Goal: Task Accomplishment & Management: Use online tool/utility

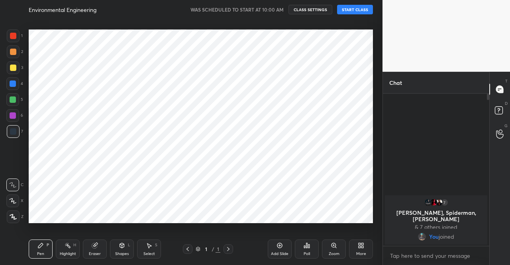
scroll to position [39644, 39508]
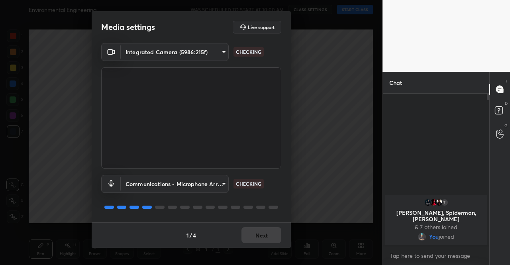
click at [256, 238] on div "1 / 4 Next" at bounding box center [191, 235] width 199 height 26
click at [258, 237] on button "Next" at bounding box center [262, 235] width 40 height 16
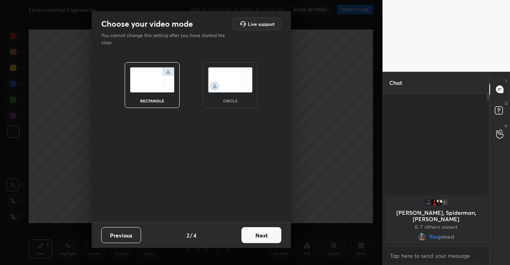
click at [259, 237] on button "Next" at bounding box center [262, 235] width 40 height 16
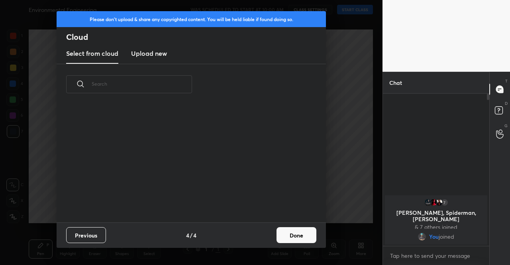
click at [269, 234] on div "Previous 4 / 4 Done" at bounding box center [191, 235] width 269 height 26
click at [278, 234] on button "Done" at bounding box center [297, 235] width 40 height 16
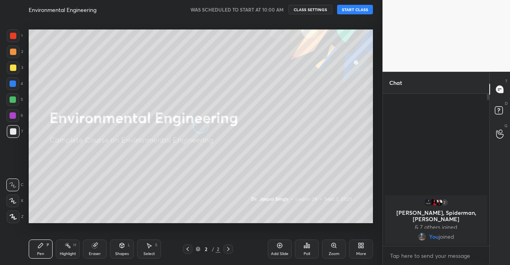
click at [364, 14] on button "START CLASS" at bounding box center [355, 10] width 36 height 10
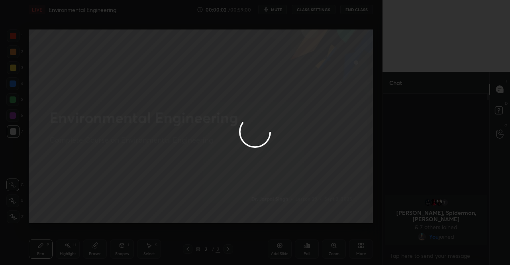
click at [268, 12] on div at bounding box center [255, 132] width 510 height 265
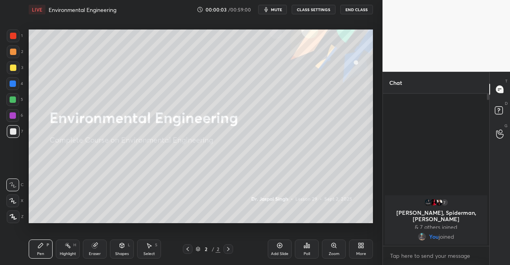
click at [268, 12] on icon "button" at bounding box center [267, 9] width 4 height 5
click at [364, 246] on icon at bounding box center [361, 245] width 6 height 6
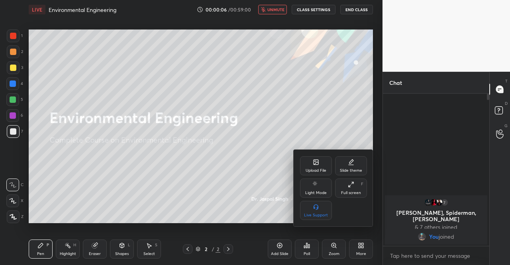
click at [311, 171] on div "Upload File" at bounding box center [316, 171] width 21 height 4
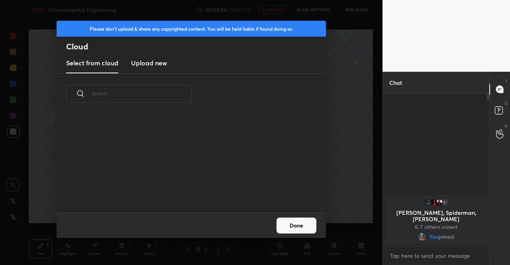
scroll to position [98, 256]
click at [157, 65] on h3 "Upload new" at bounding box center [149, 63] width 36 height 10
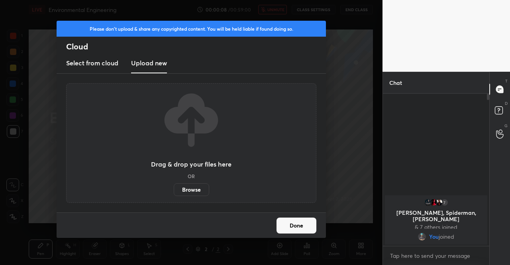
click at [189, 188] on label "Browse" at bounding box center [191, 189] width 35 height 13
click at [174, 188] on input "Browse" at bounding box center [174, 189] width 0 height 13
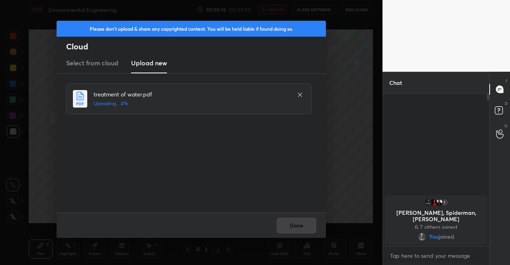
click at [293, 228] on div "Done" at bounding box center [191, 225] width 269 height 26
click at [292, 225] on button "Done" at bounding box center [297, 226] width 40 height 16
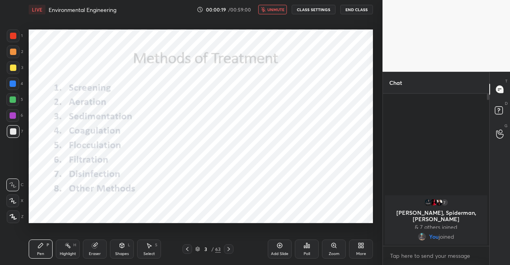
drag, startPoint x: 188, startPoint y: 249, endPoint x: 189, endPoint y: 236, distance: 13.6
click at [187, 249] on icon at bounding box center [187, 249] width 6 height 6
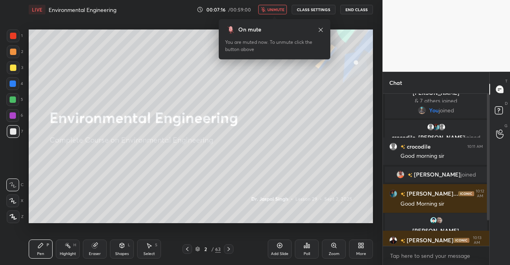
scroll to position [38, 0]
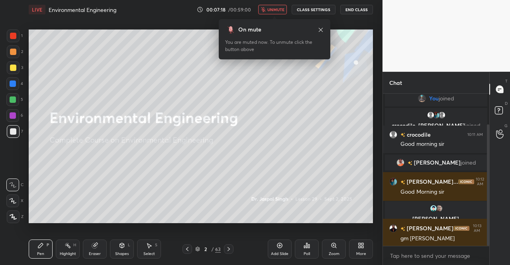
click at [320, 28] on icon at bounding box center [321, 30] width 6 height 6
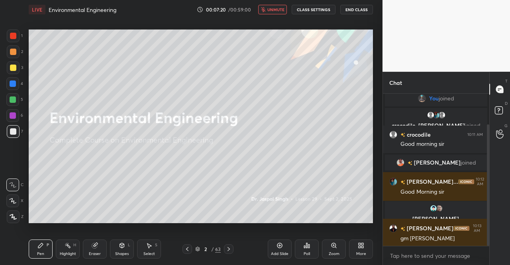
click at [15, 67] on div at bounding box center [13, 68] width 6 height 6
click at [13, 218] on icon at bounding box center [13, 217] width 7 height 6
click at [41, 252] on div "Pen" at bounding box center [40, 254] width 7 height 4
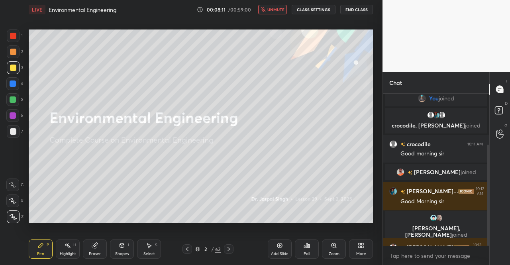
scroll to position [77, 0]
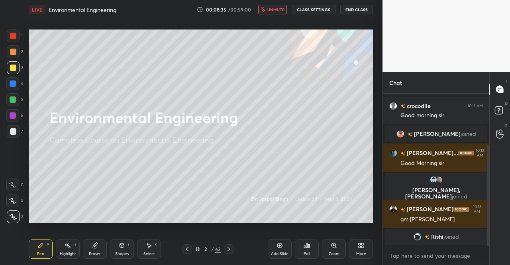
click at [275, 11] on span "unmute" at bounding box center [275, 10] width 17 height 6
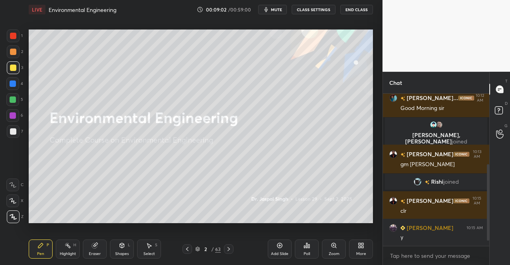
scroll to position [151, 0]
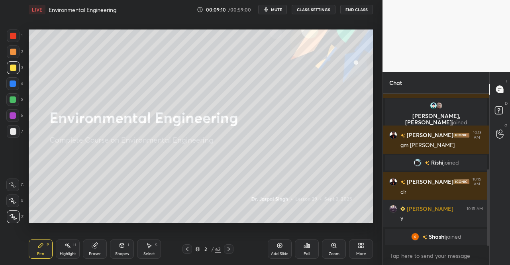
click at [10, 71] on div at bounding box center [13, 67] width 13 height 13
click at [12, 70] on div at bounding box center [13, 68] width 6 height 6
click at [12, 212] on div at bounding box center [13, 216] width 13 height 13
click at [14, 214] on div at bounding box center [13, 216] width 13 height 13
click at [36, 247] on div "Pen P" at bounding box center [41, 249] width 24 height 19
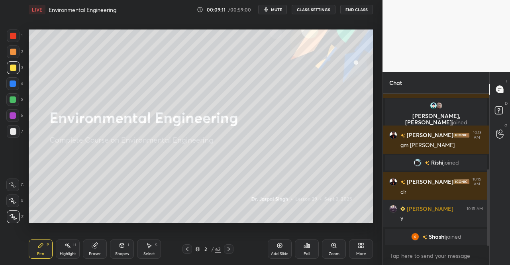
click at [39, 248] on icon at bounding box center [40, 245] width 6 height 6
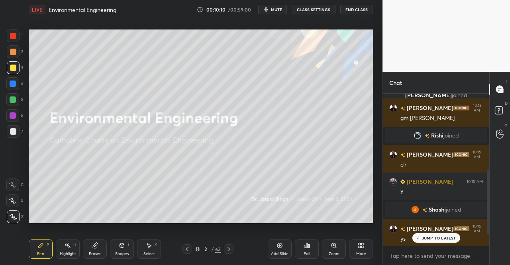
scroll to position [214, 0]
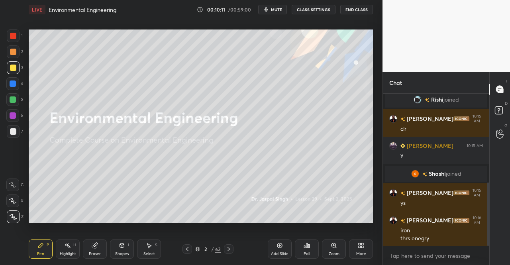
click at [196, 250] on icon at bounding box center [197, 249] width 5 height 5
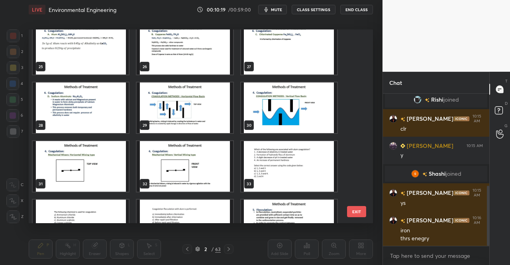
scroll to position [233, 0]
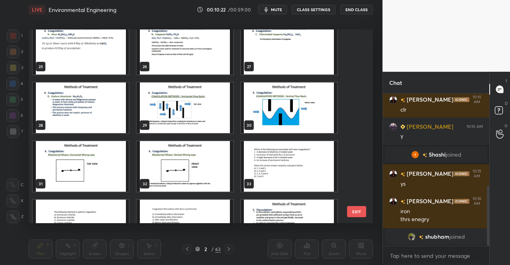
click at [103, 108] on img "grid" at bounding box center [81, 108] width 96 height 51
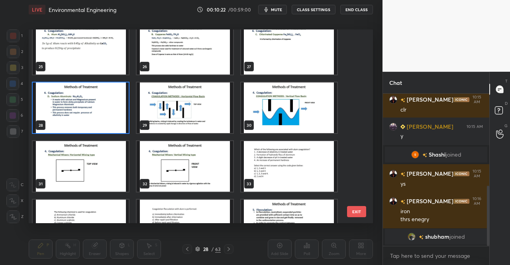
click at [103, 108] on img "grid" at bounding box center [81, 108] width 96 height 51
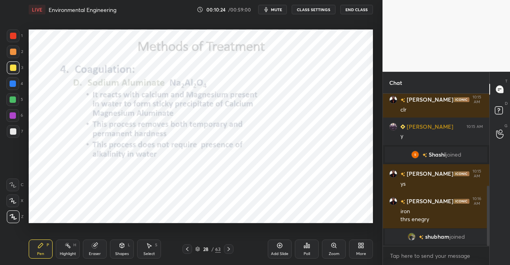
drag, startPoint x: 230, startPoint y: 251, endPoint x: 230, endPoint y: 243, distance: 8.4
click at [230, 251] on icon at bounding box center [229, 249] width 6 height 6
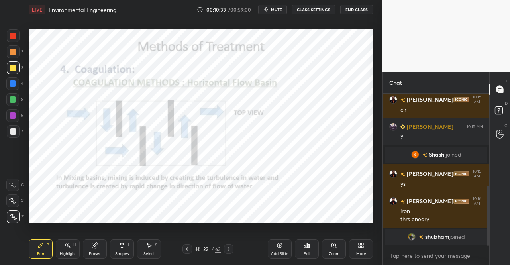
click at [39, 252] on div "Pen" at bounding box center [40, 254] width 7 height 4
click at [10, 35] on div at bounding box center [13, 36] width 6 height 6
click at [14, 38] on div at bounding box center [13, 36] width 6 height 6
click at [98, 250] on div "Eraser" at bounding box center [95, 249] width 24 height 19
click at [102, 248] on div "Eraser" at bounding box center [95, 249] width 24 height 19
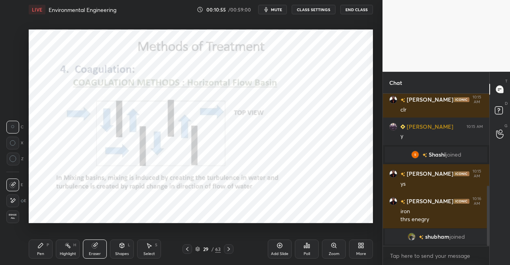
click at [43, 252] on div "Pen" at bounding box center [40, 254] width 7 height 4
click at [48, 249] on div "Pen P" at bounding box center [41, 249] width 24 height 19
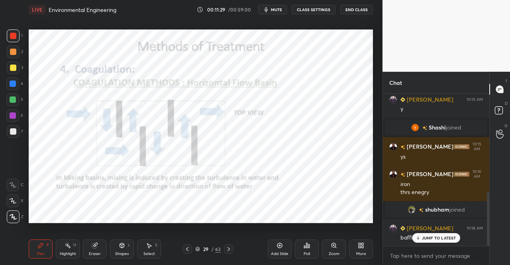
scroll to position [279, 0]
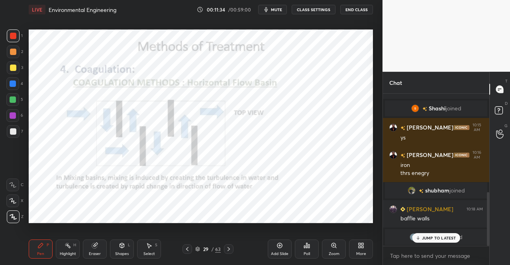
click at [10, 78] on div at bounding box center [12, 83] width 13 height 13
click at [14, 85] on div at bounding box center [13, 84] width 6 height 6
click at [11, 35] on div at bounding box center [13, 36] width 6 height 6
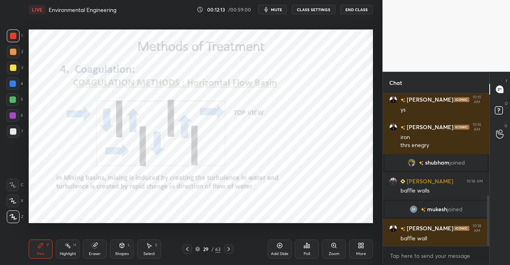
click at [229, 247] on icon at bounding box center [229, 249] width 6 height 6
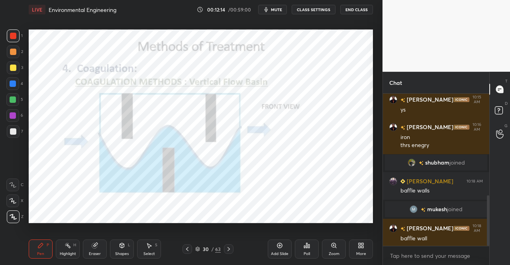
click at [187, 249] on icon at bounding box center [187, 249] width 6 height 6
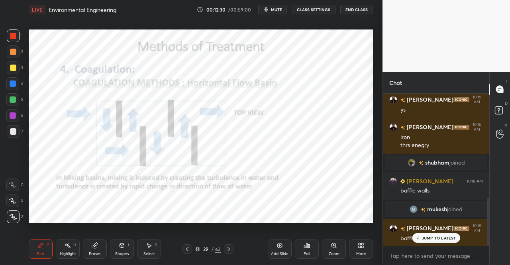
scroll to position [334, 0]
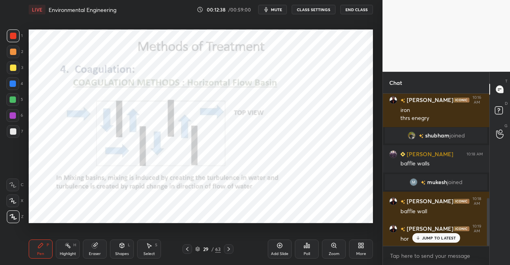
click at [228, 248] on icon at bounding box center [229, 249] width 6 height 6
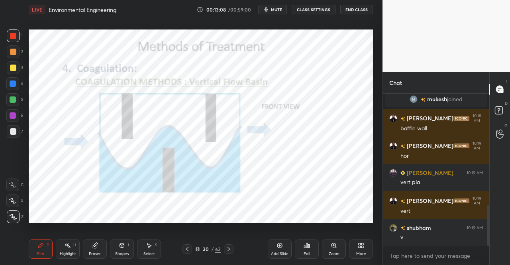
scroll to position [444, 0]
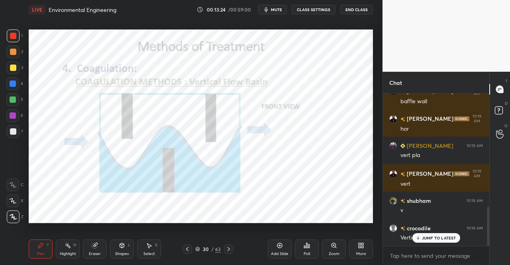
click at [425, 236] on p "JUMP TO LATEST" at bounding box center [439, 238] width 34 height 5
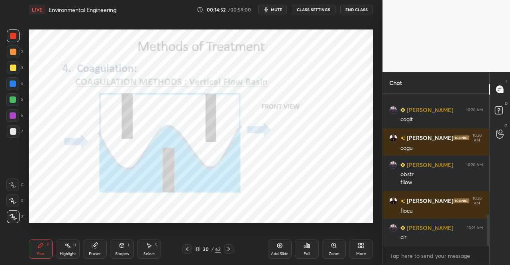
scroll to position [617, 0]
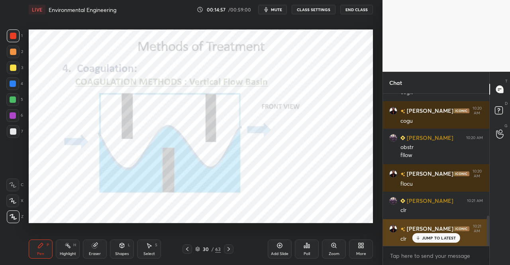
click at [440, 235] on div "JUMP TO LATEST" at bounding box center [436, 238] width 48 height 10
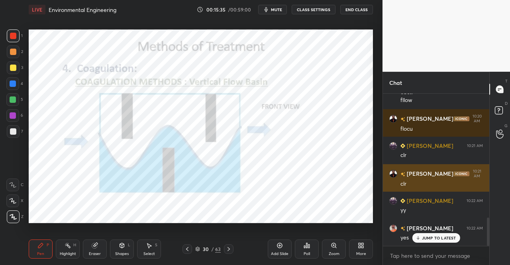
scroll to position [700, 0]
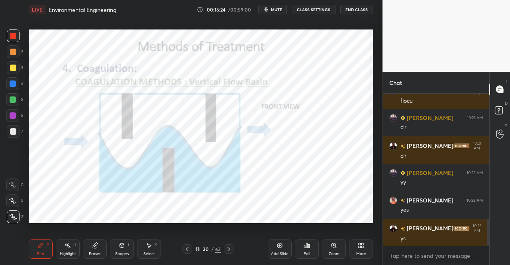
click at [186, 248] on icon at bounding box center [187, 249] width 6 height 6
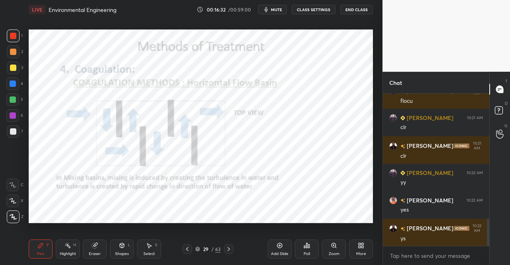
scroll to position [727, 0]
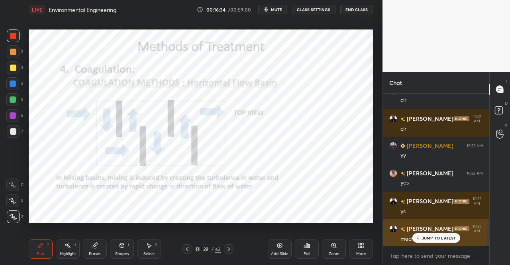
click at [437, 237] on p "JUMP TO LATEST" at bounding box center [439, 238] width 34 height 5
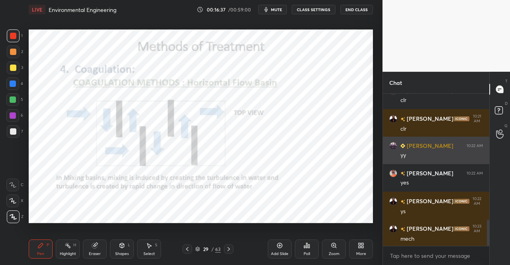
scroll to position [755, 0]
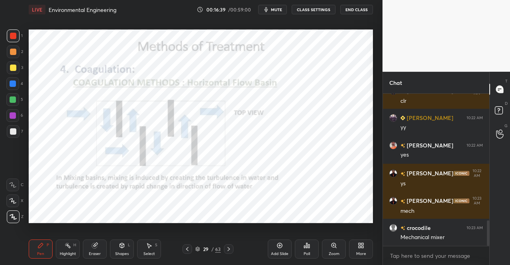
click at [229, 248] on icon at bounding box center [229, 249] width 2 height 4
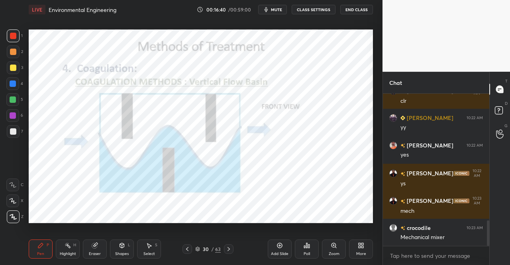
click at [230, 248] on icon at bounding box center [229, 249] width 6 height 6
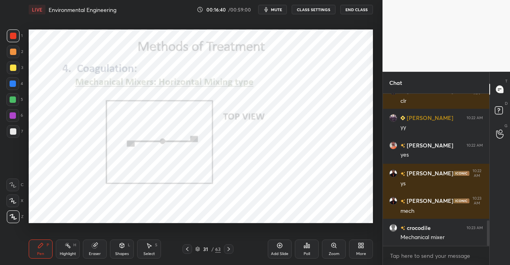
scroll to position [782, 0]
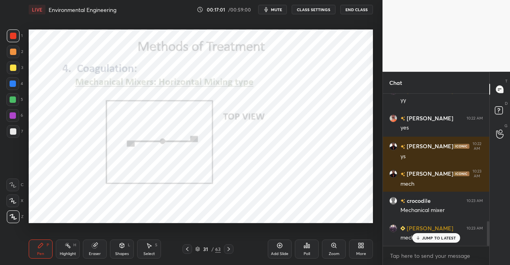
click at [124, 248] on icon at bounding box center [122, 245] width 6 height 6
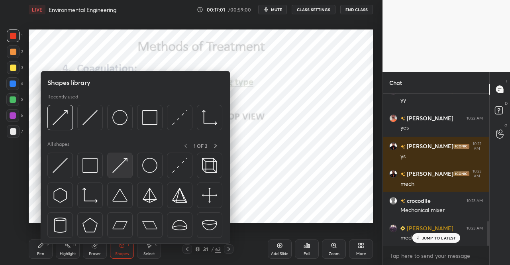
click at [122, 167] on img at bounding box center [119, 165] width 15 height 15
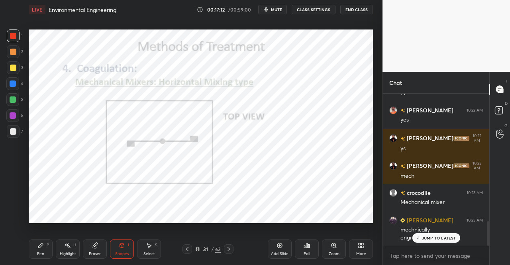
scroll to position [818, 0]
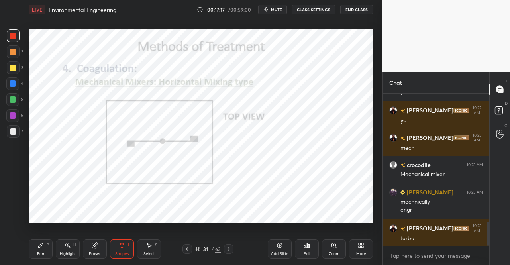
click at [43, 253] on div "Pen" at bounding box center [40, 254] width 7 height 4
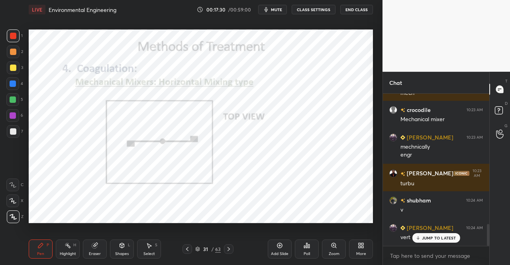
scroll to position [900, 0]
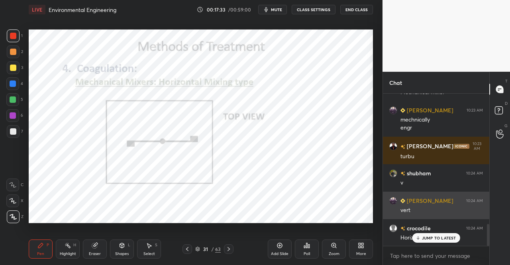
click at [438, 237] on p "JUMP TO LATEST" at bounding box center [439, 238] width 34 height 5
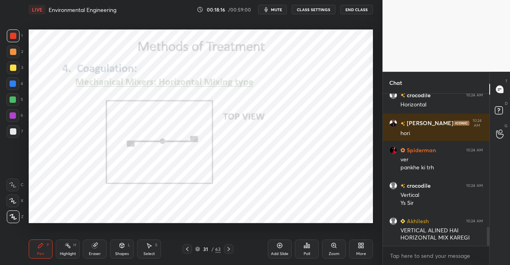
scroll to position [1061, 0]
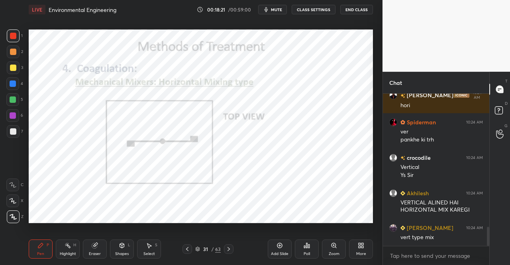
click at [230, 248] on icon at bounding box center [229, 249] width 6 height 6
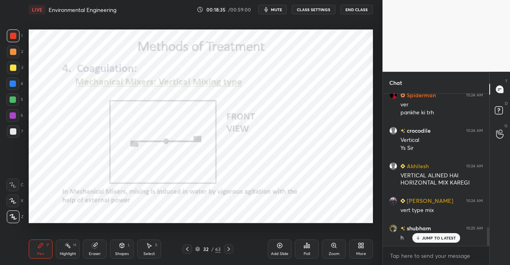
click at [186, 249] on icon at bounding box center [187, 249] width 2 height 4
click at [229, 248] on icon at bounding box center [229, 249] width 2 height 4
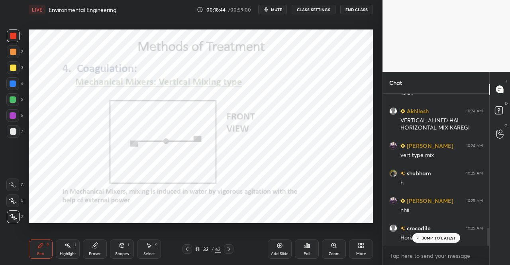
scroll to position [1171, 0]
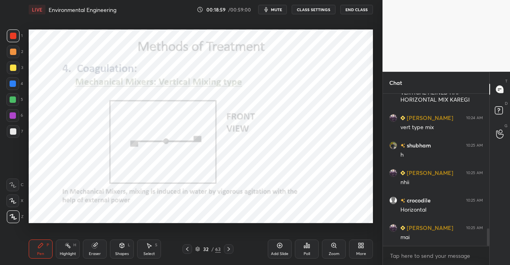
click at [185, 251] on icon at bounding box center [187, 249] width 6 height 6
click at [227, 253] on div at bounding box center [229, 249] width 10 height 10
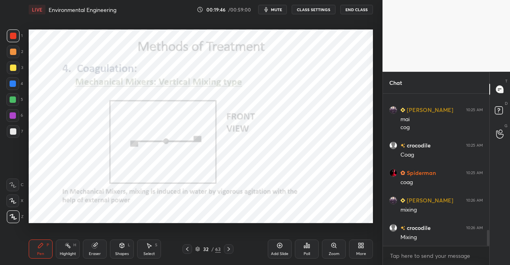
scroll to position [1308, 0]
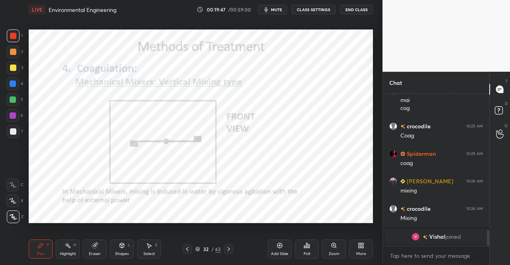
click at [227, 249] on icon at bounding box center [229, 249] width 6 height 6
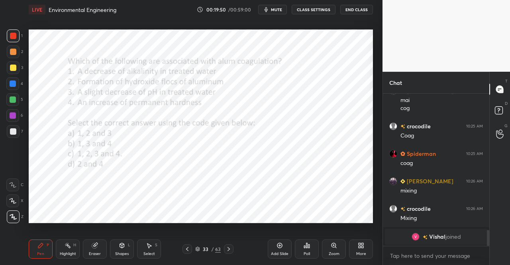
click at [189, 250] on icon at bounding box center [187, 249] width 6 height 6
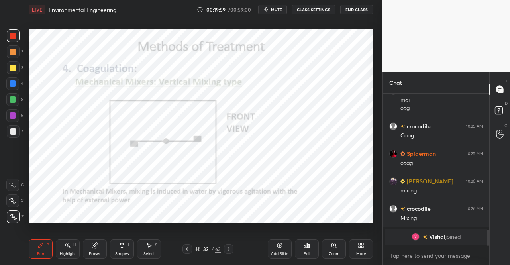
click at [274, 248] on div "Add Slide" at bounding box center [280, 249] width 24 height 19
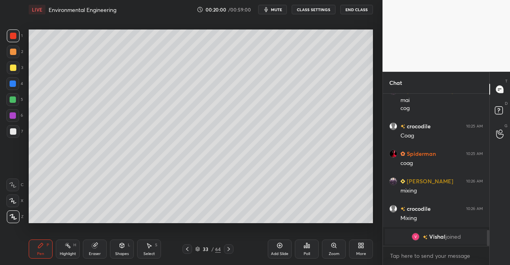
click at [45, 249] on div "Pen P" at bounding box center [41, 249] width 24 height 19
click at [42, 234] on div "Pen P Highlight H Eraser Shapes L Select S 33 / 64 Add Slide Poll Zoom More" at bounding box center [201, 249] width 344 height 32
click at [13, 70] on div at bounding box center [13, 68] width 6 height 6
click at [102, 250] on div "Eraser" at bounding box center [95, 249] width 24 height 19
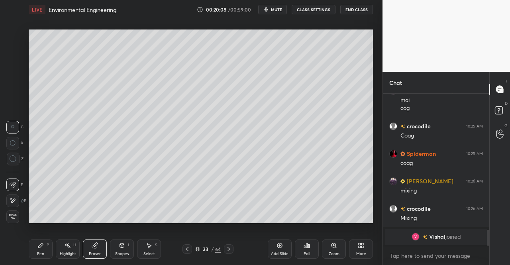
click at [104, 236] on div "Pen P Highlight H Eraser Shapes L Select S 33 / 64 Add Slide Poll Zoom More" at bounding box center [201, 249] width 344 height 32
click at [41, 252] on div "Pen" at bounding box center [40, 254] width 7 height 4
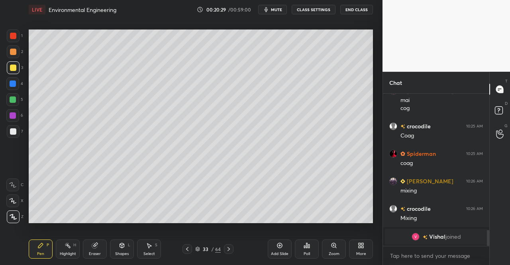
click at [94, 248] on icon at bounding box center [94, 245] width 5 height 5
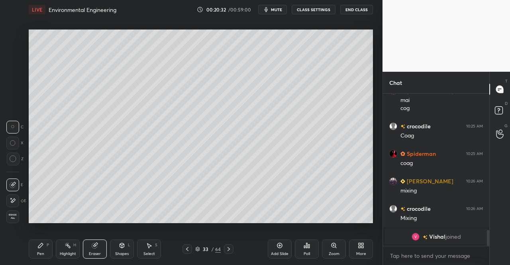
click at [46, 243] on div "Pen P" at bounding box center [41, 249] width 24 height 19
click at [47, 245] on div "P" at bounding box center [48, 245] width 2 height 4
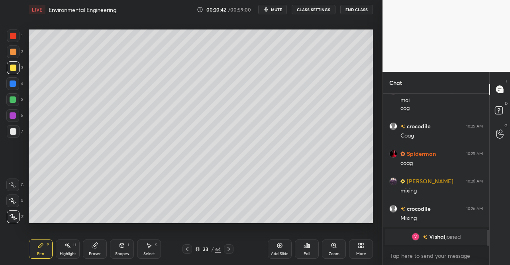
click at [96, 249] on div "Eraser" at bounding box center [95, 249] width 24 height 19
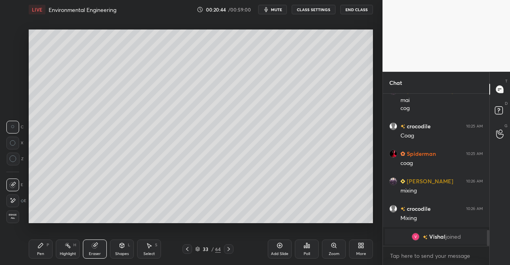
click at [39, 245] on icon at bounding box center [40, 245] width 6 height 6
click at [45, 242] on div "Pen P" at bounding box center [41, 249] width 24 height 19
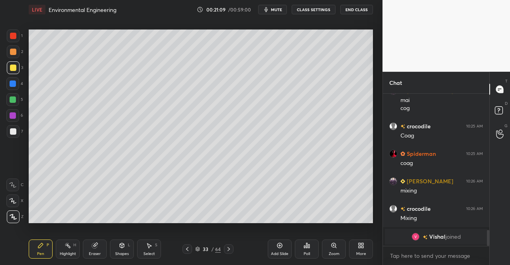
click at [40, 248] on icon at bounding box center [40, 245] width 6 height 6
click at [40, 246] on icon at bounding box center [40, 245] width 5 height 5
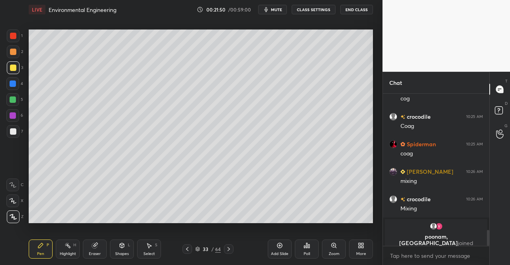
click at [122, 246] on icon at bounding box center [122, 246] width 0 height 3
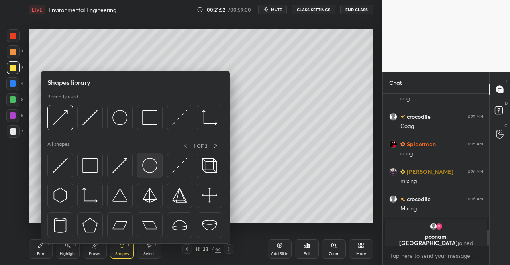
click at [146, 169] on img at bounding box center [149, 165] width 15 height 15
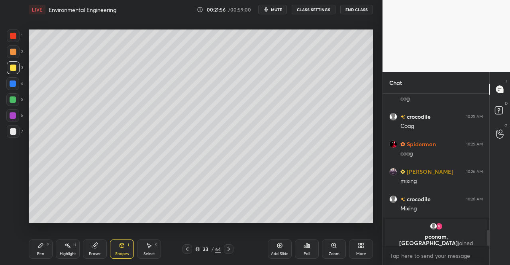
click at [120, 246] on icon at bounding box center [122, 245] width 4 height 5
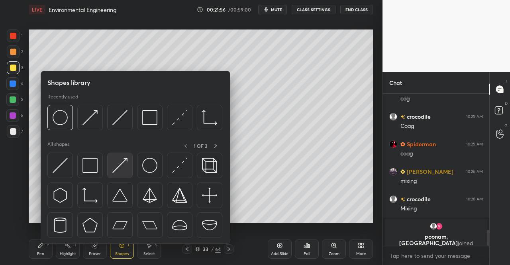
click at [124, 169] on img at bounding box center [119, 165] width 15 height 15
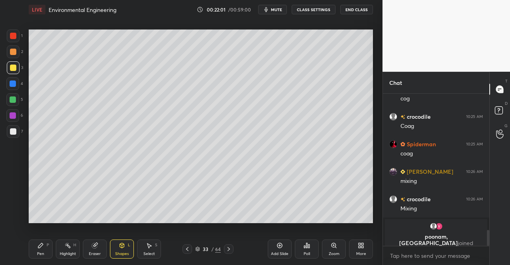
click at [118, 243] on div "Shapes L" at bounding box center [122, 249] width 24 height 19
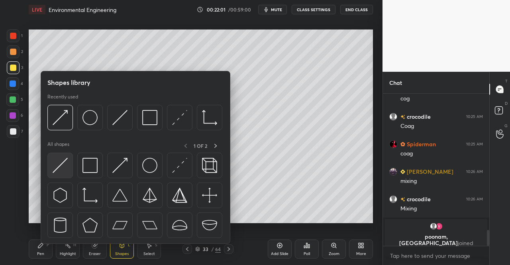
click at [66, 164] on img at bounding box center [60, 165] width 15 height 15
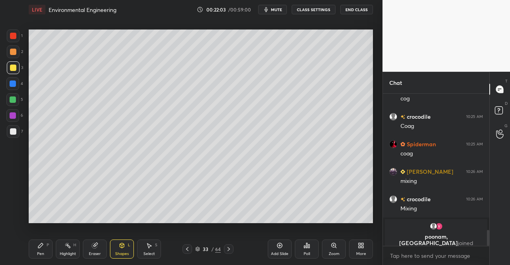
click at [40, 247] on icon at bounding box center [40, 245] width 5 height 5
click at [41, 236] on div "Pen P Highlight H Eraser Shapes L Select S 33 / 64 Add Slide Poll Zoom More" at bounding box center [201, 249] width 344 height 32
click at [129, 245] on div "L" at bounding box center [129, 245] width 2 height 4
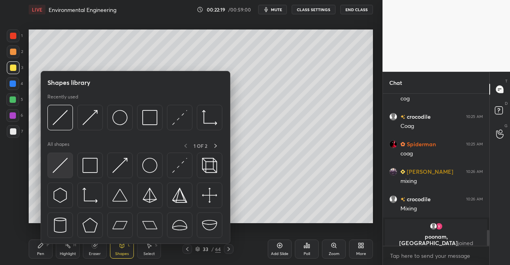
click at [62, 167] on img at bounding box center [60, 165] width 15 height 15
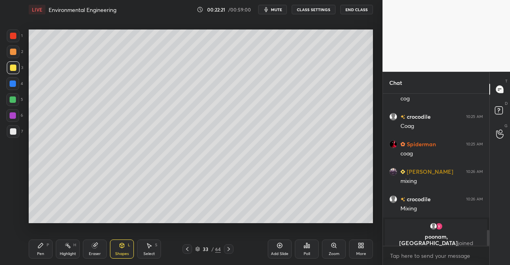
click at [37, 250] on div "Pen P" at bounding box center [41, 249] width 24 height 19
click at [37, 242] on icon at bounding box center [40, 245] width 6 height 6
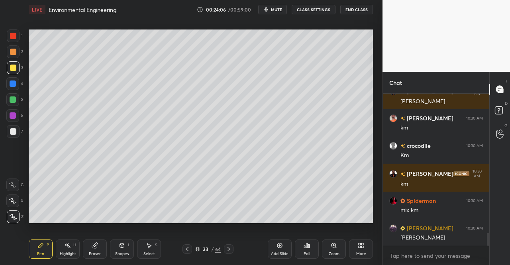
scroll to position [1618, 0]
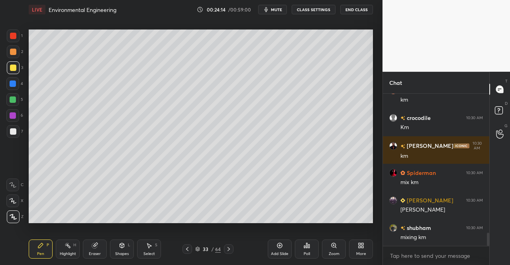
click at [94, 244] on icon at bounding box center [94, 245] width 5 height 5
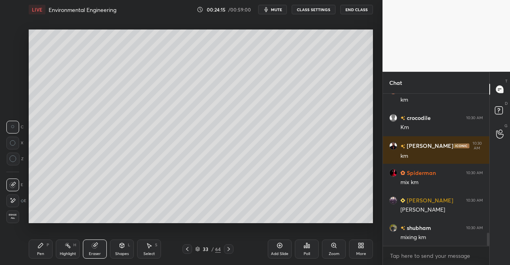
click at [45, 251] on div "Pen P" at bounding box center [41, 249] width 24 height 19
click at [49, 248] on div "Pen P" at bounding box center [41, 249] width 24 height 19
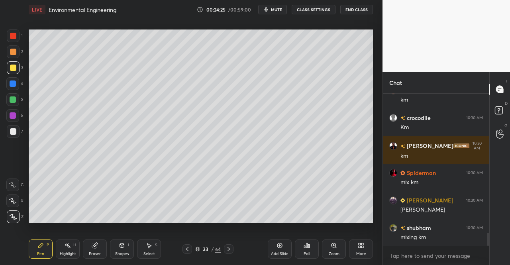
click at [95, 249] on div "Eraser" at bounding box center [95, 249] width 24 height 19
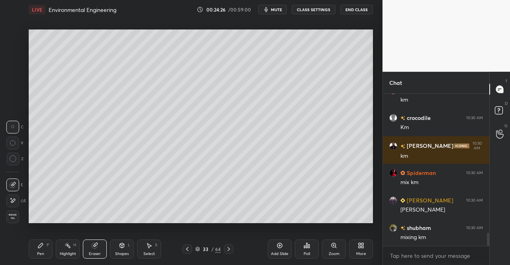
click at [119, 246] on icon at bounding box center [122, 245] width 6 height 6
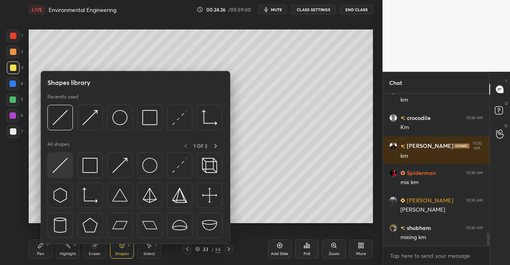
click at [78, 152] on div "All shapes 1 OF 2" at bounding box center [135, 191] width 176 height 101
click at [66, 166] on img at bounding box center [60, 165] width 15 height 15
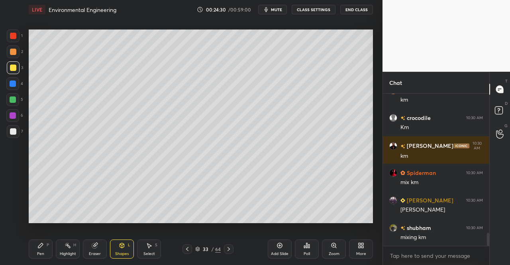
click at [49, 251] on div "Pen P" at bounding box center [41, 249] width 24 height 19
click at [190, 247] on icon at bounding box center [187, 249] width 6 height 6
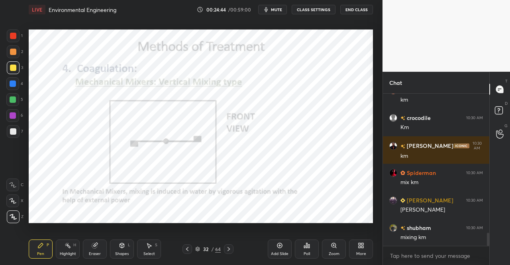
click at [41, 248] on icon at bounding box center [40, 245] width 6 height 6
click at [12, 37] on div at bounding box center [13, 36] width 6 height 6
click at [15, 35] on div at bounding box center [13, 36] width 6 height 6
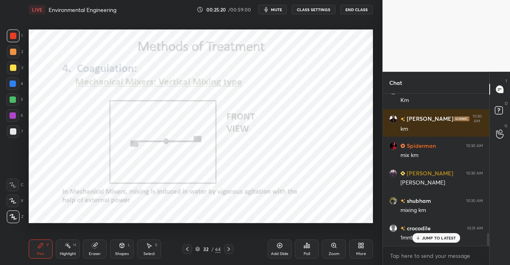
click at [97, 246] on icon at bounding box center [95, 245] width 6 height 6
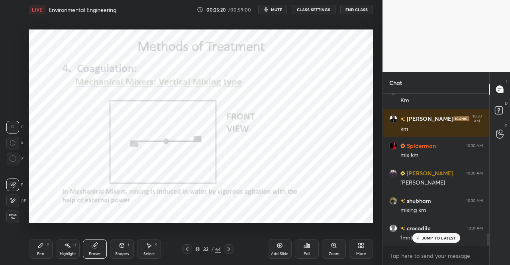
click at [103, 240] on div "Eraser" at bounding box center [95, 249] width 24 height 19
click at [37, 249] on div "Pen P" at bounding box center [41, 249] width 24 height 19
click at [37, 240] on div "Pen P" at bounding box center [41, 249] width 24 height 19
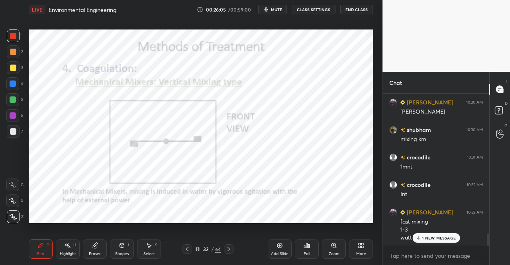
scroll to position [1744, 0]
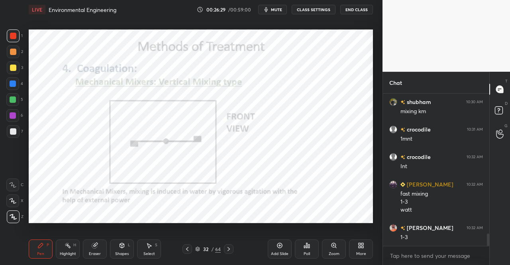
click at [99, 248] on div "Eraser" at bounding box center [95, 249] width 24 height 19
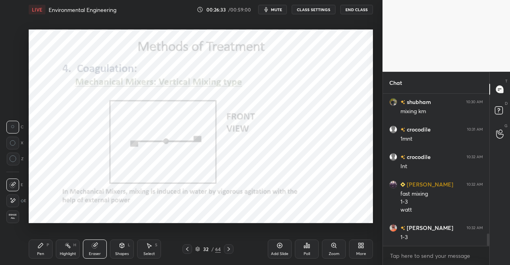
click at [36, 249] on div "Pen P" at bounding box center [41, 249] width 24 height 19
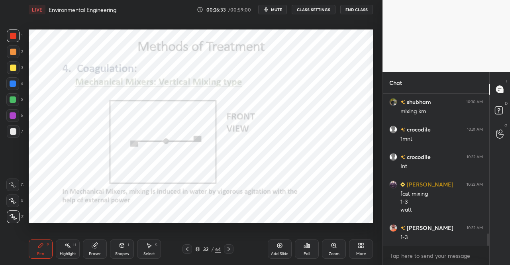
click at [39, 240] on div "Pen P" at bounding box center [41, 249] width 24 height 19
click at [98, 244] on icon at bounding box center [95, 245] width 4 height 4
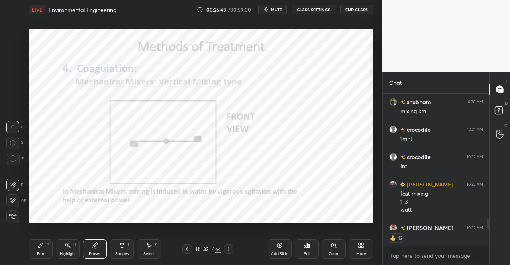
click at [42, 246] on icon at bounding box center [40, 245] width 5 height 5
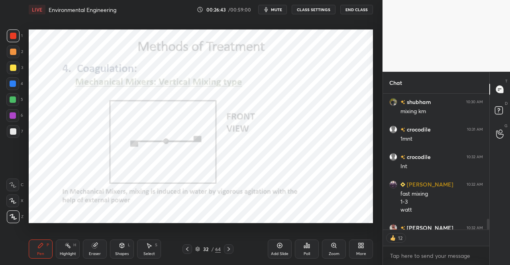
click at [42, 244] on icon at bounding box center [40, 245] width 5 height 5
click at [93, 251] on div "Eraser" at bounding box center [95, 249] width 24 height 19
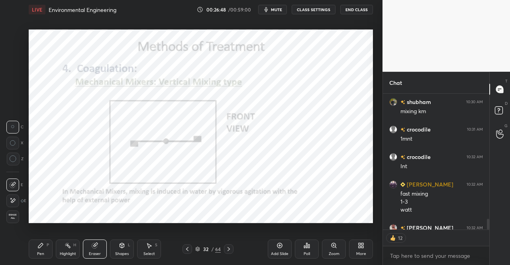
click at [44, 248] on div "Pen P" at bounding box center [41, 249] width 24 height 19
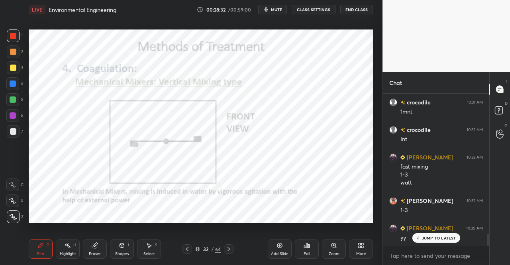
scroll to position [1799, 0]
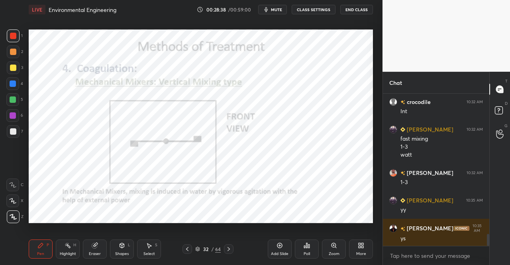
click at [90, 250] on div "Eraser" at bounding box center [95, 249] width 24 height 19
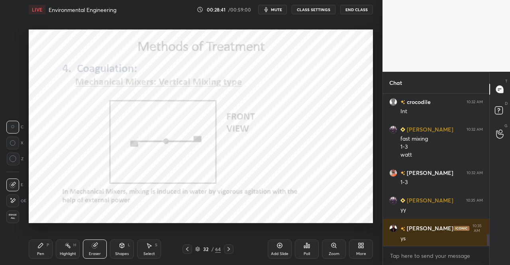
click at [128, 250] on div "Shapes L" at bounding box center [122, 249] width 24 height 19
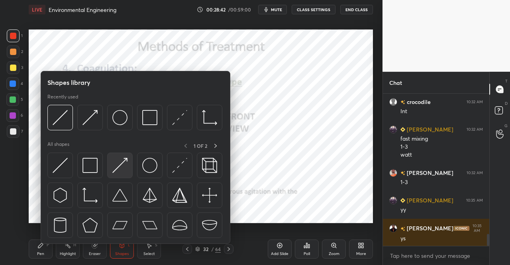
click at [124, 163] on img at bounding box center [119, 165] width 15 height 15
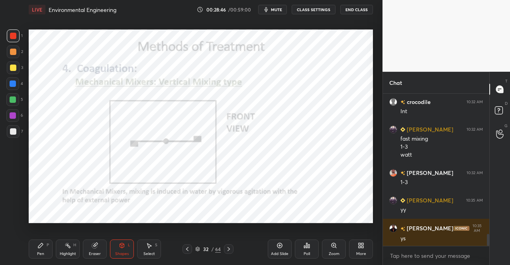
click at [229, 246] on div at bounding box center [229, 249] width 10 height 10
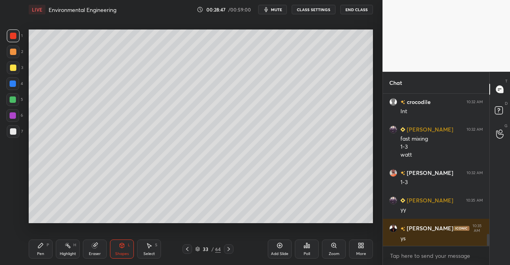
click at [231, 245] on div at bounding box center [229, 249] width 10 height 10
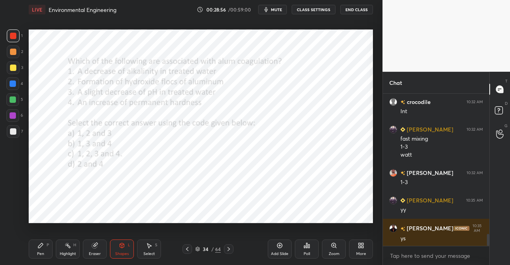
click at [39, 252] on div "Pen" at bounding box center [40, 254] width 7 height 4
click at [42, 249] on div "Pen P" at bounding box center [41, 249] width 24 height 19
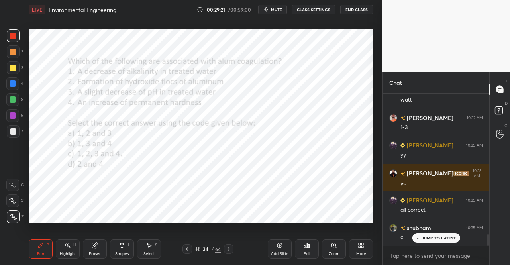
scroll to position [1881, 0]
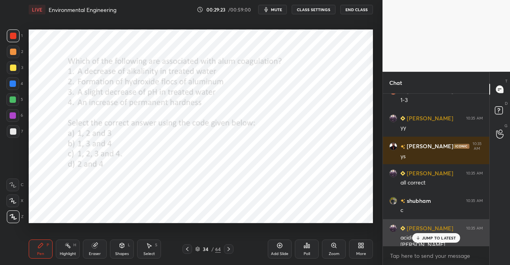
click at [438, 238] on p "JUMP TO LATEST" at bounding box center [439, 238] width 34 height 5
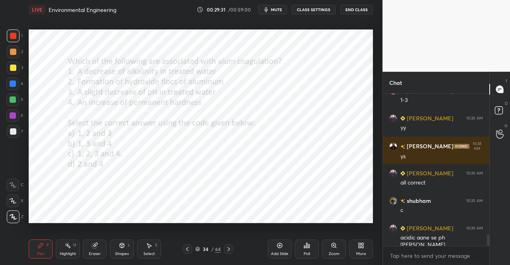
click at [228, 250] on icon at bounding box center [229, 249] width 2 height 4
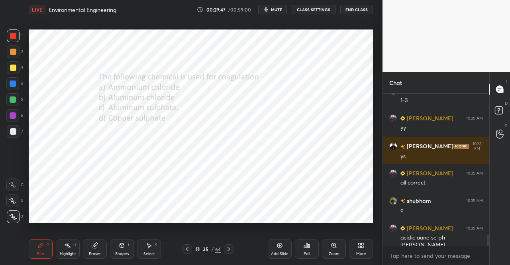
scroll to position [1909, 0]
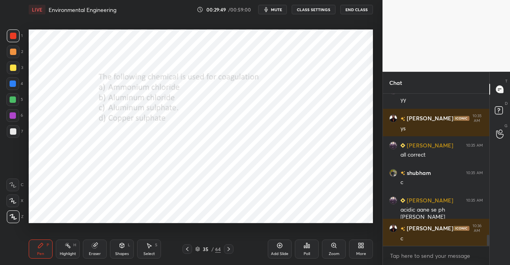
click at [231, 248] on icon at bounding box center [229, 249] width 6 height 6
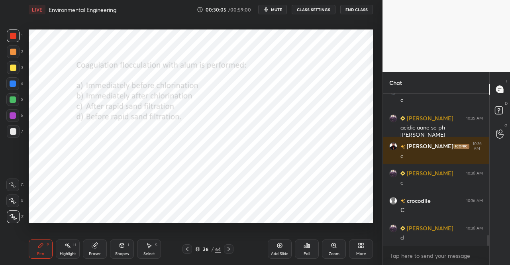
scroll to position [2019, 0]
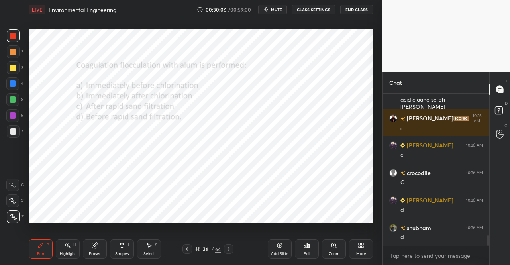
click at [228, 248] on icon at bounding box center [229, 249] width 2 height 4
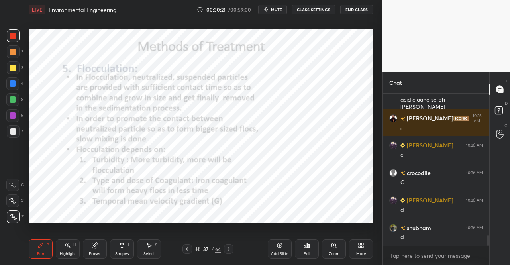
click at [120, 250] on div "Shapes L" at bounding box center [122, 249] width 24 height 19
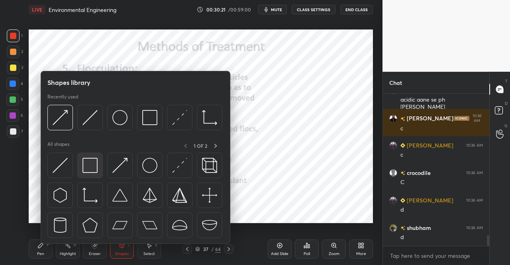
click at [93, 169] on img at bounding box center [90, 165] width 15 height 15
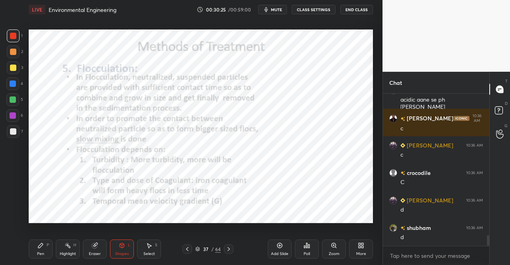
click at [119, 252] on div "Shapes" at bounding box center [122, 254] width 14 height 4
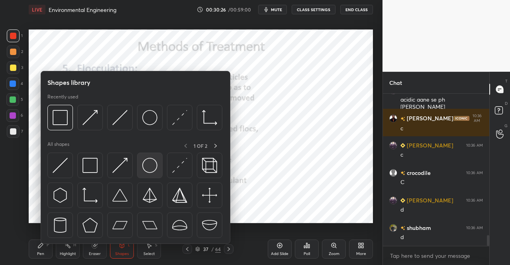
click at [156, 173] on div at bounding box center [150, 166] width 26 height 26
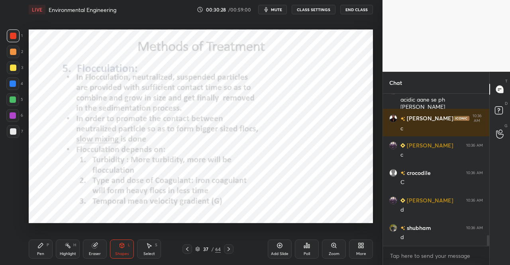
click at [124, 244] on icon at bounding box center [122, 244] width 4 height 1
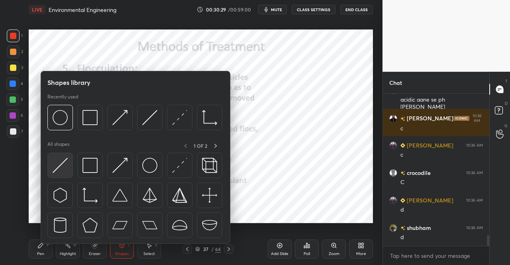
click at [66, 172] on img at bounding box center [60, 165] width 15 height 15
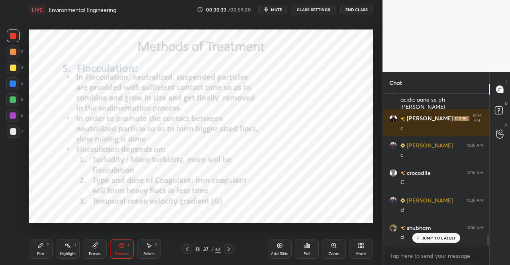
scroll to position [2046, 0]
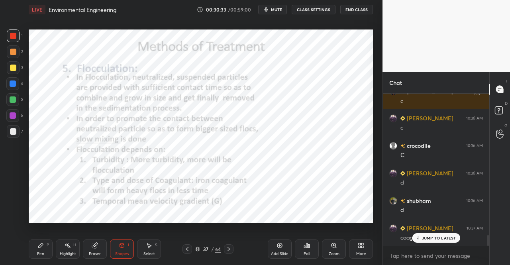
click at [47, 248] on div "Pen P" at bounding box center [41, 249] width 24 height 19
click at [42, 242] on div "Pen P" at bounding box center [41, 249] width 24 height 19
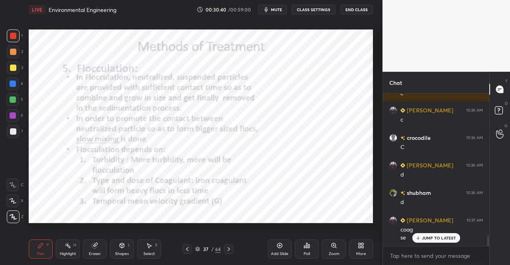
click at [114, 254] on div "Shapes L" at bounding box center [122, 249] width 24 height 19
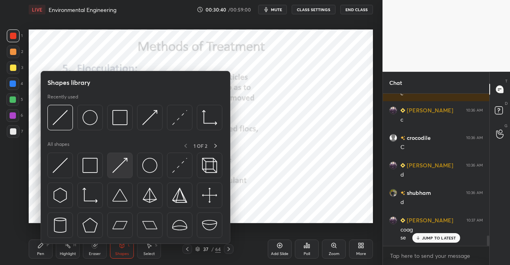
click at [122, 165] on img at bounding box center [119, 165] width 15 height 15
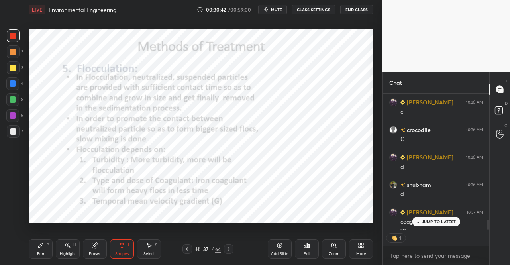
scroll to position [2134, 0]
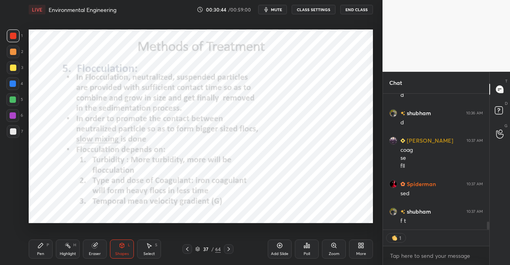
click at [47, 247] on div "P" at bounding box center [48, 245] width 2 height 4
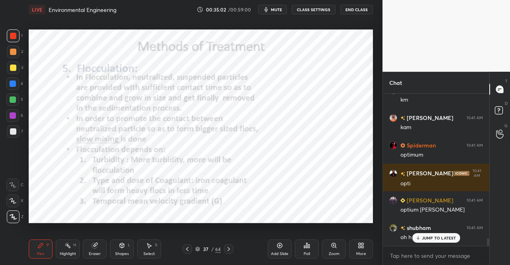
scroll to position [2950, 0]
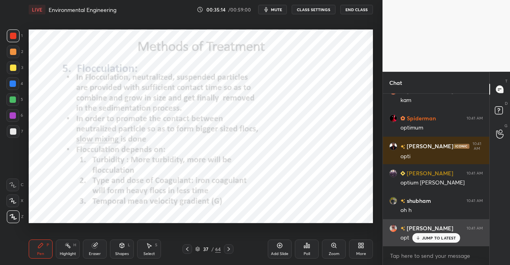
click at [431, 240] on p "JUMP TO LATEST" at bounding box center [439, 238] width 34 height 5
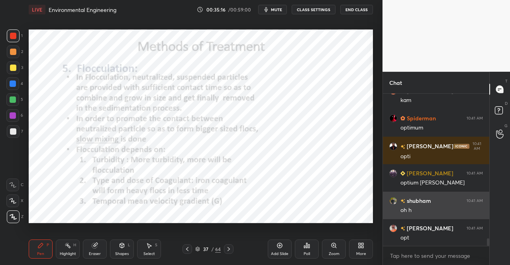
scroll to position [2978, 0]
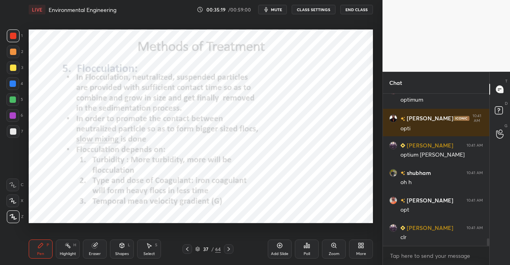
click at [230, 246] on icon at bounding box center [229, 249] width 6 height 6
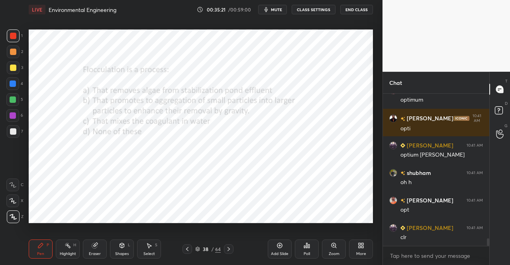
click at [230, 246] on icon at bounding box center [229, 249] width 6 height 6
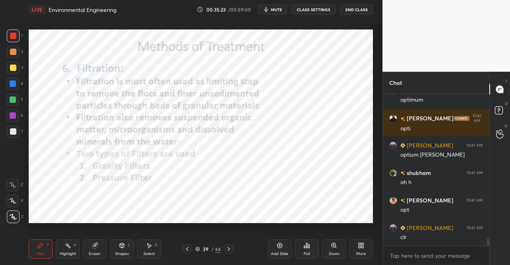
click at [185, 248] on icon at bounding box center [187, 249] width 6 height 6
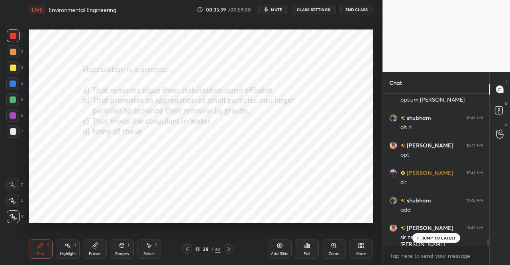
scroll to position [3060, 0]
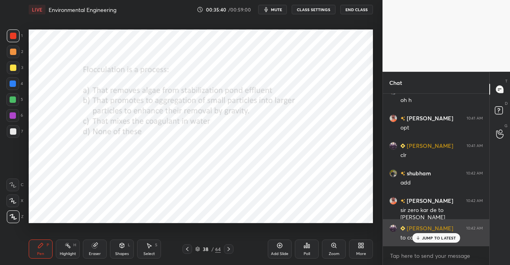
click at [434, 240] on p "JUMP TO LATEST" at bounding box center [439, 238] width 34 height 5
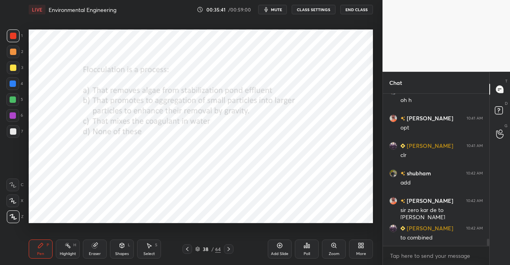
scroll to position [3088, 0]
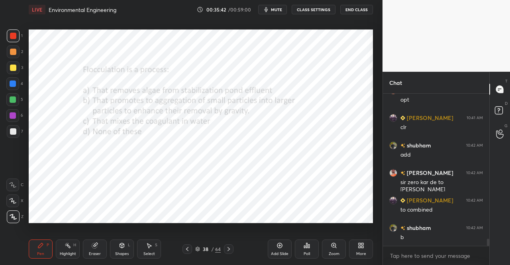
click at [272, 248] on div "Add Slide" at bounding box center [280, 249] width 24 height 19
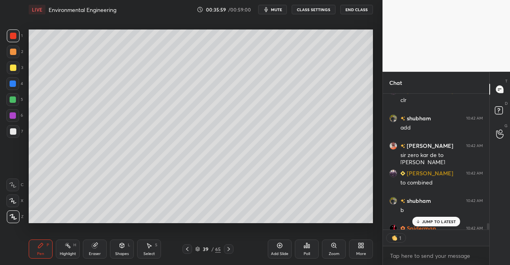
scroll to position [3, 2]
click at [44, 245] on div "Pen P" at bounding box center [41, 249] width 24 height 19
click at [43, 247] on icon at bounding box center [40, 245] width 6 height 6
click at [13, 69] on div at bounding box center [13, 68] width 6 height 6
click at [11, 71] on div at bounding box center [13, 67] width 13 height 13
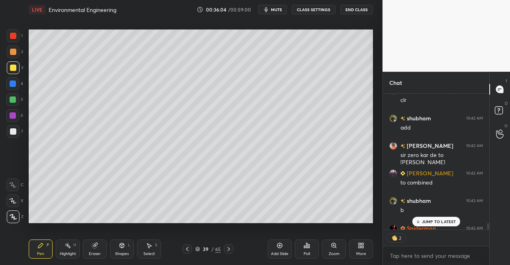
click at [40, 242] on div "Pen P" at bounding box center [41, 249] width 24 height 19
click at [41, 238] on div "Pen P Highlight H Eraser Shapes L Select S 39 / 65 Add Slide Poll Zoom More" at bounding box center [201, 249] width 344 height 32
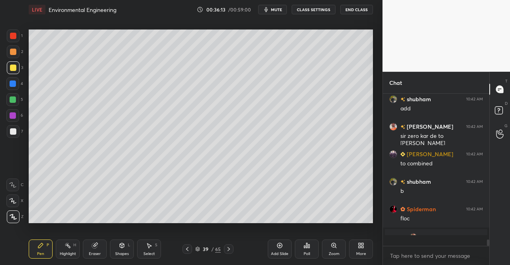
scroll to position [3135, 0]
click at [98, 254] on div "Eraser" at bounding box center [95, 254] width 12 height 4
click at [100, 251] on div "Eraser" at bounding box center [95, 249] width 24 height 19
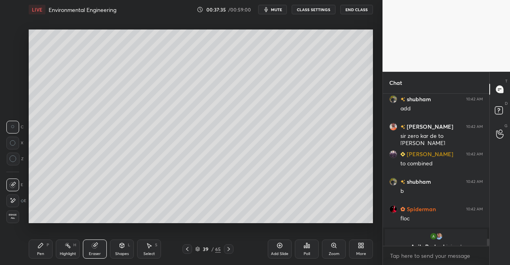
click at [40, 251] on div "Pen P" at bounding box center [41, 249] width 24 height 19
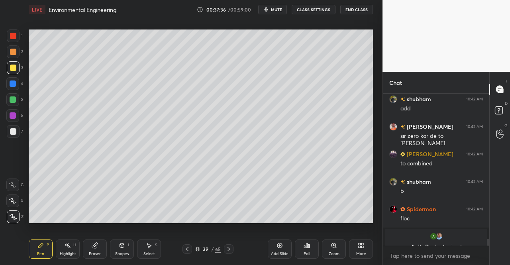
click at [48, 247] on div "P" at bounding box center [48, 245] width 2 height 4
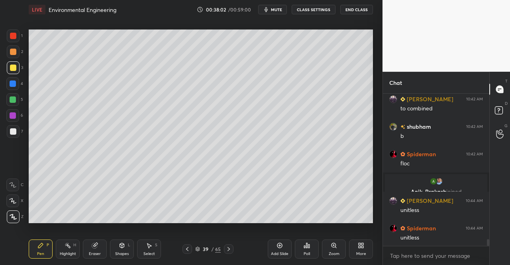
scroll to position [3217, 0]
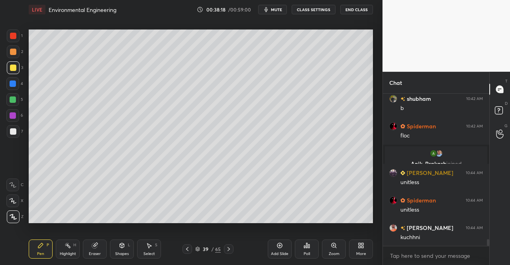
click at [47, 250] on div "Pen P" at bounding box center [41, 249] width 24 height 19
click at [43, 249] on icon at bounding box center [40, 245] width 6 height 6
click at [44, 246] on div "Pen P" at bounding box center [41, 249] width 24 height 19
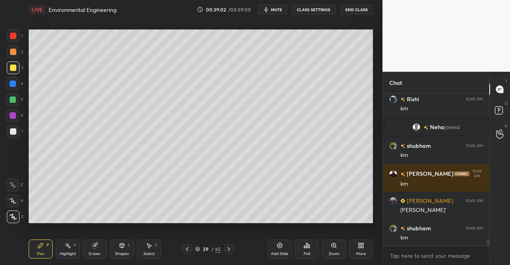
scroll to position [3402, 0]
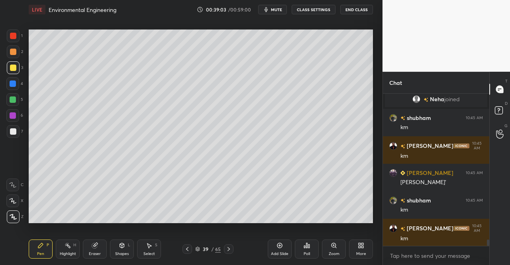
click at [37, 246] on icon at bounding box center [40, 245] width 6 height 6
click at [43, 247] on icon at bounding box center [40, 245] width 6 height 6
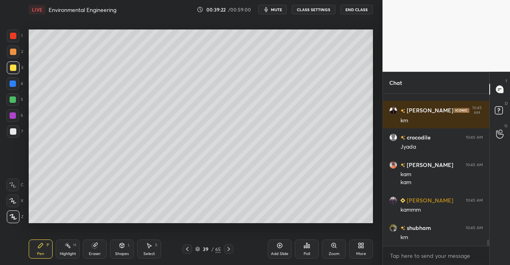
scroll to position [3547, 0]
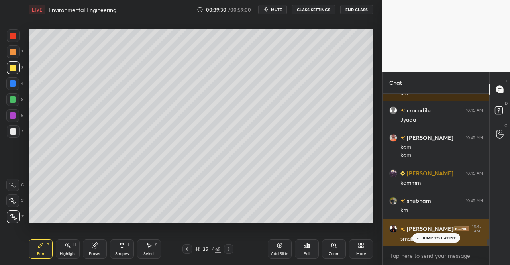
click at [419, 237] on icon at bounding box center [417, 238] width 5 height 5
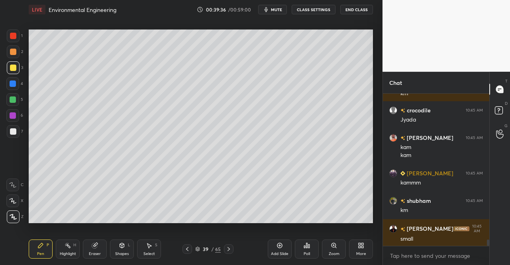
click at [88, 242] on div "Eraser" at bounding box center [95, 249] width 24 height 19
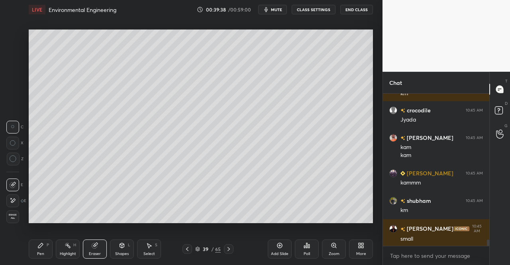
click at [44, 244] on div "Pen P" at bounding box center [41, 249] width 24 height 19
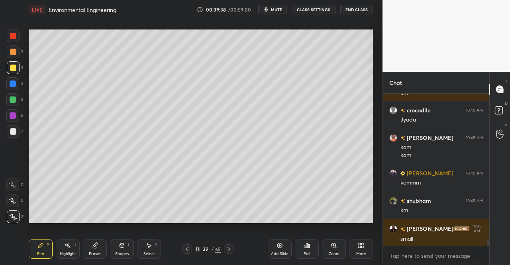
click at [41, 240] on div "Pen P" at bounding box center [41, 249] width 24 height 19
click at [95, 255] on div "Eraser" at bounding box center [95, 254] width 12 height 4
click at [102, 226] on div "Setting up your live class Poll for secs No correct answer Start poll" at bounding box center [201, 126] width 351 height 214
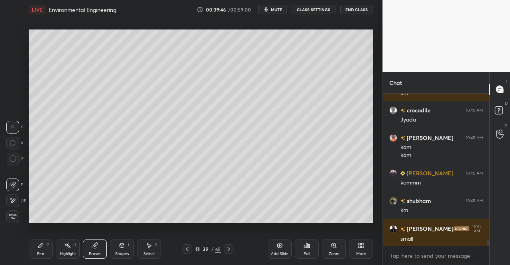
click at [39, 246] on icon at bounding box center [40, 245] width 5 height 5
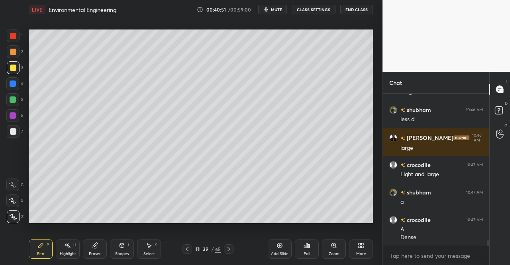
scroll to position [4105, 0]
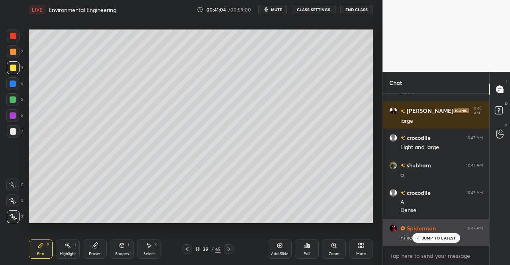
click at [424, 235] on div "JUMP TO LATEST" at bounding box center [436, 238] width 48 height 10
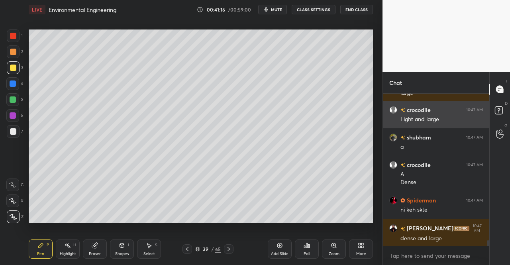
scroll to position [4152, 0]
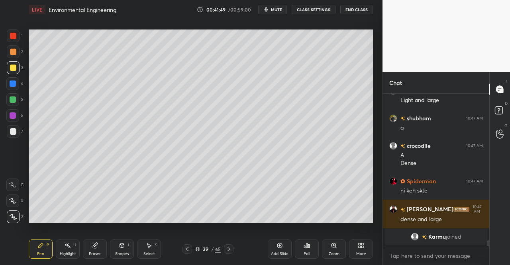
click at [118, 246] on div "Shapes L" at bounding box center [122, 249] width 24 height 19
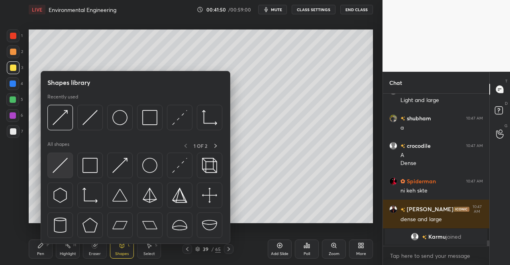
click at [60, 165] on img at bounding box center [60, 165] width 15 height 15
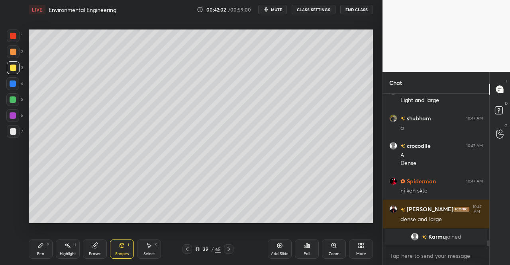
click at [42, 247] on icon at bounding box center [40, 245] width 6 height 6
click at [44, 245] on div "Pen P" at bounding box center [41, 249] width 24 height 19
click at [143, 246] on div "Select S" at bounding box center [149, 249] width 24 height 19
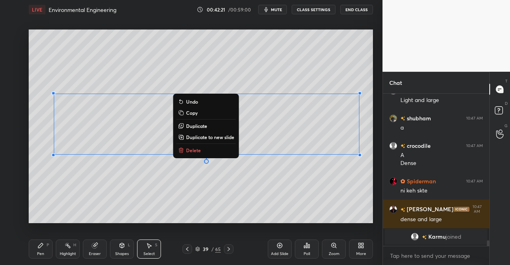
click at [292, 194] on div "0 ° Undo Copy Duplicate Duplicate to new slide Delete" at bounding box center [201, 126] width 344 height 194
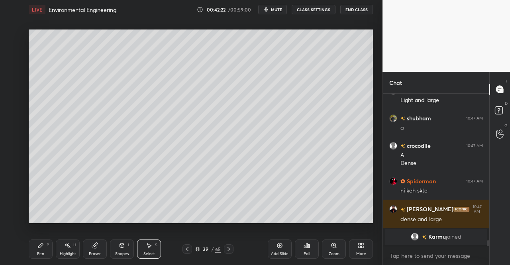
click at [124, 249] on div "Shapes L" at bounding box center [122, 249] width 24 height 19
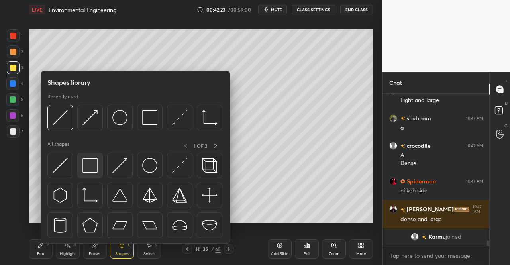
click at [91, 161] on img at bounding box center [90, 165] width 15 height 15
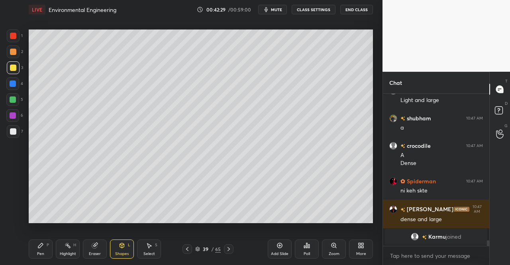
click at [100, 246] on div "Eraser" at bounding box center [95, 249] width 24 height 19
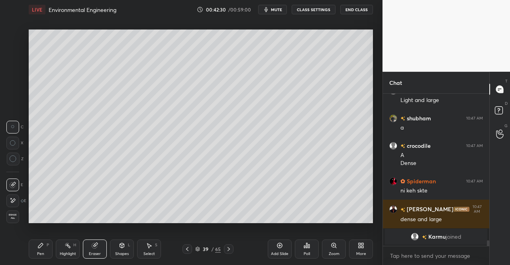
scroll to position [3259, 0]
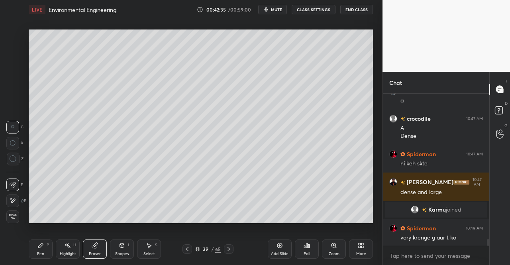
click at [118, 256] on div "Shapes" at bounding box center [122, 254] width 14 height 4
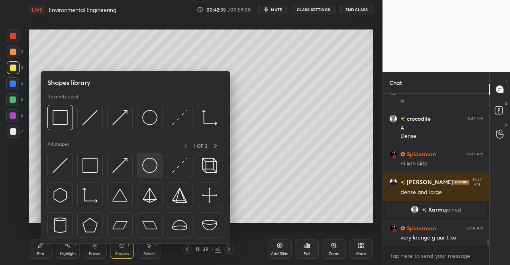
click at [152, 165] on img at bounding box center [149, 165] width 15 height 15
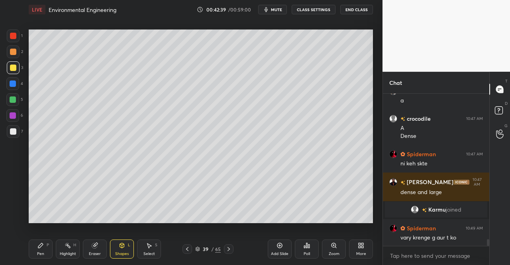
click at [124, 249] on div "Shapes L" at bounding box center [122, 249] width 24 height 19
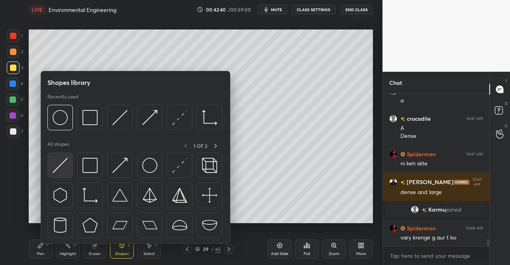
click at [57, 169] on img at bounding box center [60, 165] width 15 height 15
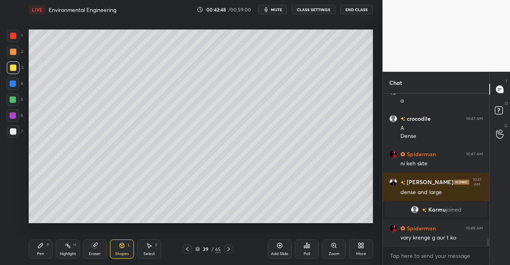
click at [46, 249] on div "Pen P" at bounding box center [41, 249] width 24 height 19
click at [58, 244] on div "Highlight H" at bounding box center [68, 249] width 24 height 19
click at [42, 247] on icon at bounding box center [40, 245] width 6 height 6
click at [129, 250] on div "Shapes L" at bounding box center [122, 249] width 24 height 19
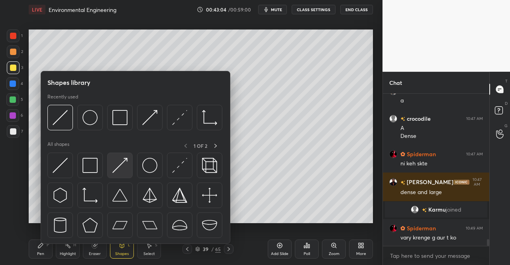
click at [120, 166] on img at bounding box center [119, 165] width 15 height 15
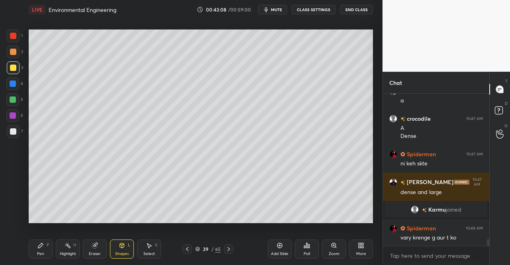
click at [41, 253] on div "Pen" at bounding box center [40, 254] width 7 height 4
click at [45, 248] on div "Pen P" at bounding box center [41, 249] width 24 height 19
click at [272, 13] on button "mute" at bounding box center [272, 10] width 29 height 10
click at [94, 247] on icon at bounding box center [94, 245] width 5 height 5
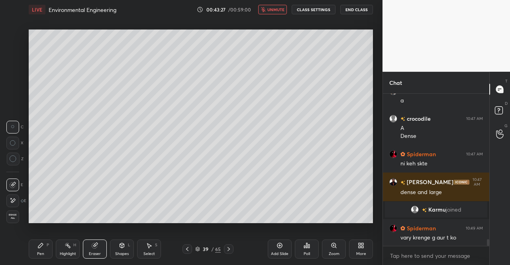
click at [36, 251] on div "Pen P" at bounding box center [41, 249] width 24 height 19
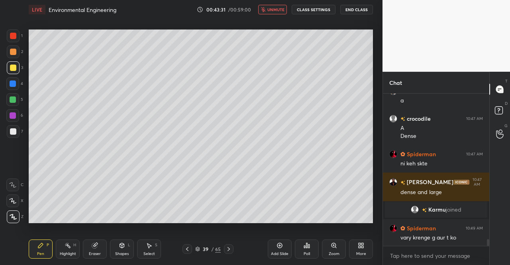
click at [41, 249] on div "Pen P" at bounding box center [41, 249] width 24 height 19
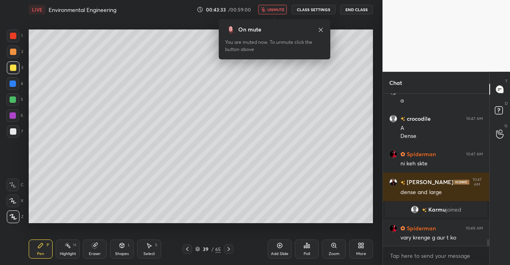
click at [323, 30] on icon at bounding box center [321, 30] width 6 height 6
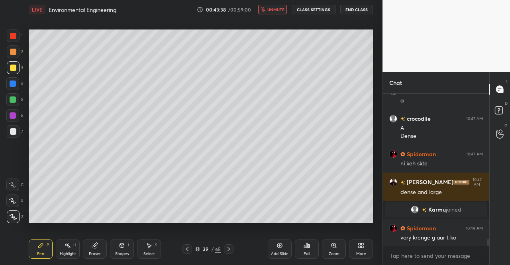
click at [36, 253] on div "Pen P" at bounding box center [41, 249] width 24 height 19
click at [42, 245] on icon at bounding box center [40, 245] width 5 height 5
click at [281, 12] on span "unmute" at bounding box center [275, 10] width 17 height 6
click at [30, 254] on div "Pen P" at bounding box center [41, 249] width 24 height 19
click at [41, 244] on icon at bounding box center [40, 245] width 6 height 6
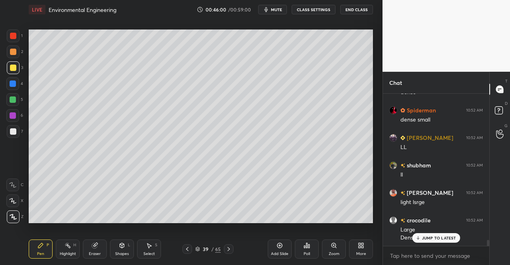
scroll to position [3798, 0]
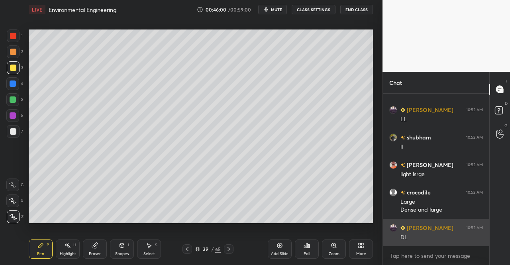
click at [430, 236] on div "DL" at bounding box center [442, 238] width 83 height 8
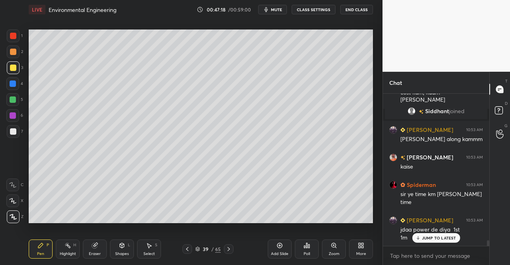
scroll to position [4163, 0]
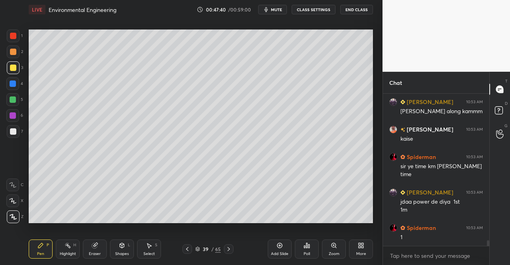
click at [147, 248] on icon at bounding box center [149, 245] width 6 height 6
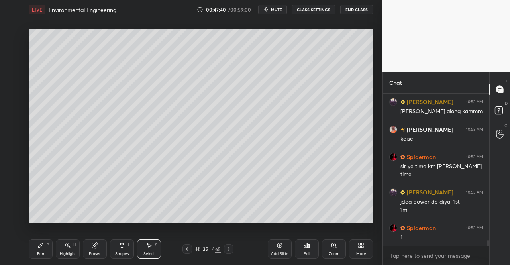
scroll to position [4197, 0]
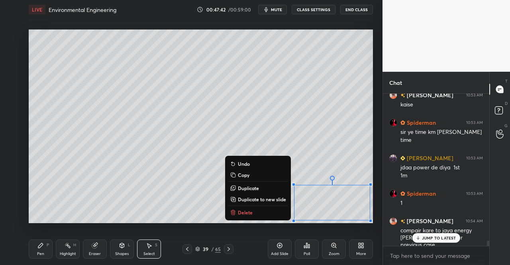
click at [262, 213] on button "Delete" at bounding box center [257, 213] width 59 height 10
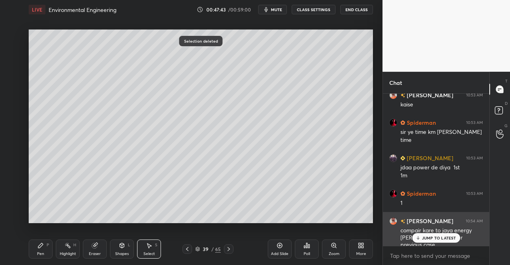
click at [434, 238] on p "JUMP TO LATEST" at bounding box center [439, 238] width 34 height 5
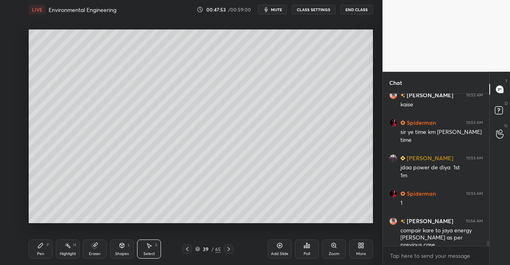
click at [45, 250] on div "Pen P" at bounding box center [41, 249] width 24 height 19
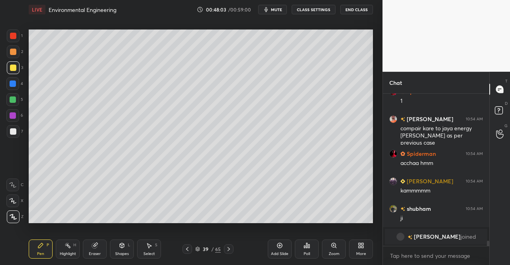
scroll to position [4015, 0]
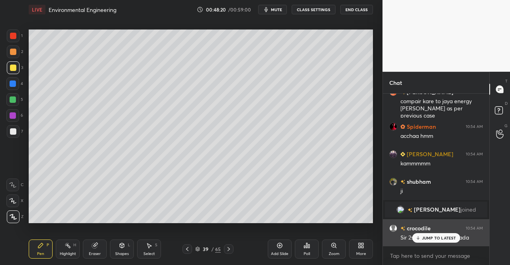
click at [440, 242] on div "JUMP TO LATEST" at bounding box center [436, 238] width 48 height 10
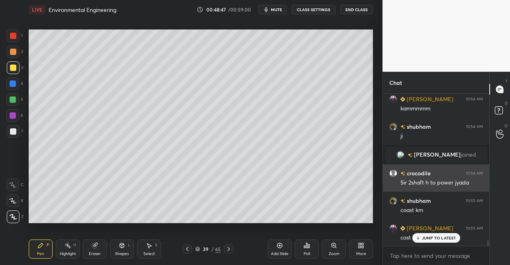
scroll to position [4098, 0]
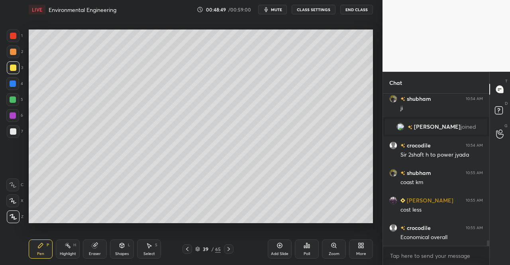
click at [25, 251] on div "1 2 3 4 5 6 7 C X Z C X Z E E Erase all H H LIVE Environmental Engineering 00:4…" at bounding box center [188, 132] width 376 height 265
click at [184, 247] on icon at bounding box center [187, 249] width 6 height 6
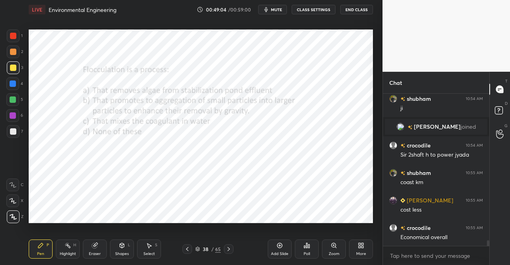
click at [187, 246] on div at bounding box center [188, 249] width 10 height 10
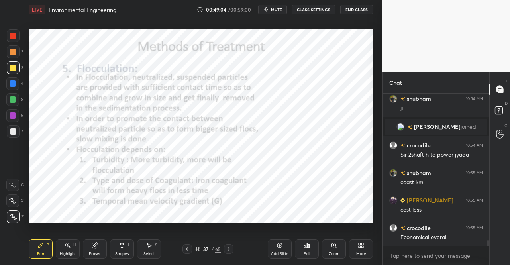
click at [187, 244] on div at bounding box center [188, 249] width 10 height 10
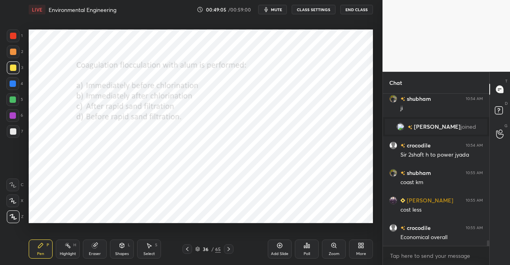
click at [228, 246] on icon at bounding box center [229, 249] width 6 height 6
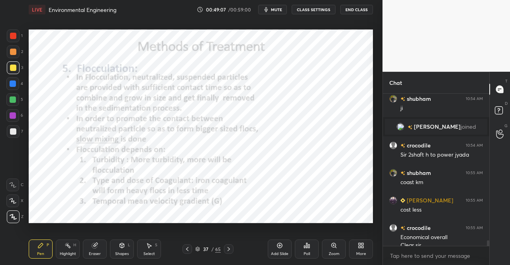
scroll to position [4106, 0]
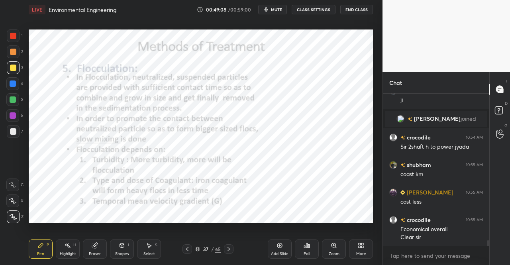
click at [243, 245] on div "37 / 65" at bounding box center [208, 249] width 120 height 10
click at [228, 244] on div at bounding box center [229, 249] width 10 height 10
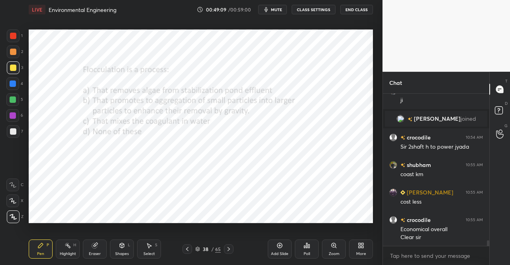
click at [228, 245] on div at bounding box center [229, 249] width 10 height 10
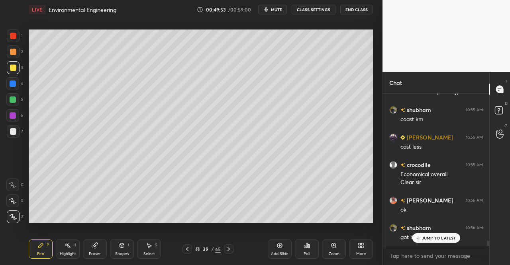
scroll to position [4188, 0]
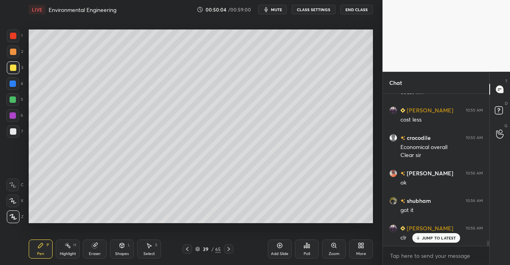
click at [277, 249] on div "Add Slide" at bounding box center [280, 249] width 24 height 19
click at [41, 242] on div "Pen P" at bounding box center [41, 249] width 24 height 19
click at [41, 238] on div "Pen P Highlight H Eraser Shapes L Select S 40 / 66 Add Slide Poll Zoom More" at bounding box center [201, 249] width 344 height 32
click at [35, 253] on div "Pen P" at bounding box center [41, 249] width 24 height 19
click at [9, 71] on div at bounding box center [13, 67] width 13 height 13
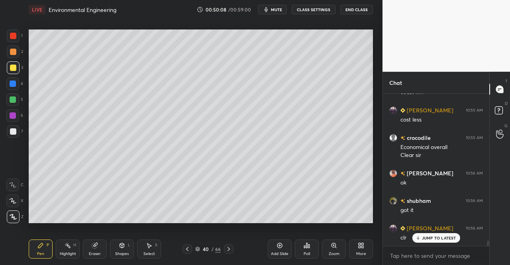
click at [14, 71] on div at bounding box center [13, 67] width 13 height 13
click at [95, 252] on div "Eraser" at bounding box center [95, 254] width 12 height 4
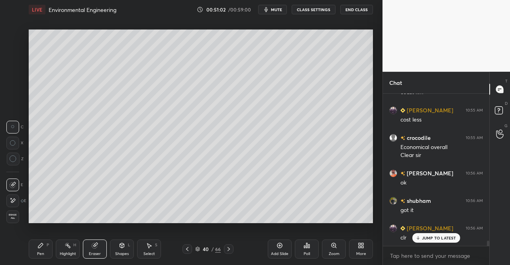
click at [38, 248] on icon at bounding box center [40, 245] width 6 height 6
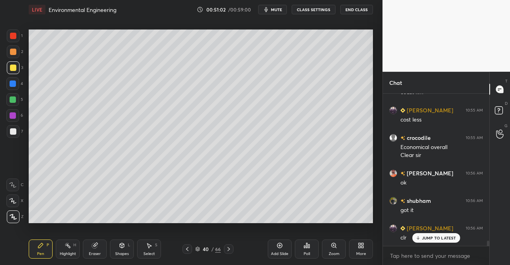
click at [39, 243] on icon at bounding box center [40, 245] width 6 height 6
click at [88, 254] on div "Eraser" at bounding box center [95, 249] width 24 height 19
click at [96, 251] on div "Eraser" at bounding box center [95, 249] width 24 height 19
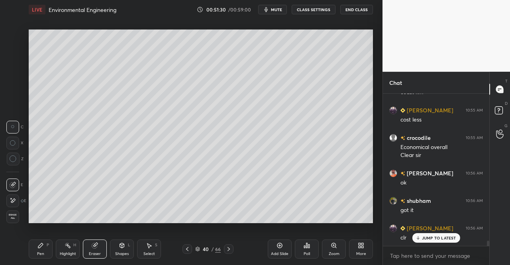
click at [41, 246] on icon at bounding box center [40, 245] width 5 height 5
click at [49, 246] on div "Pen P" at bounding box center [41, 249] width 24 height 19
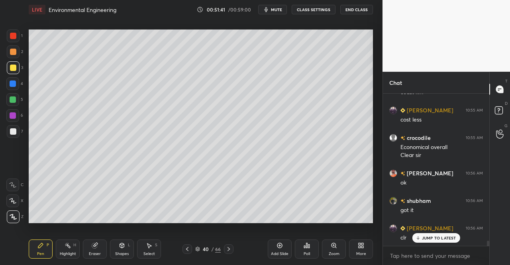
scroll to position [4216, 0]
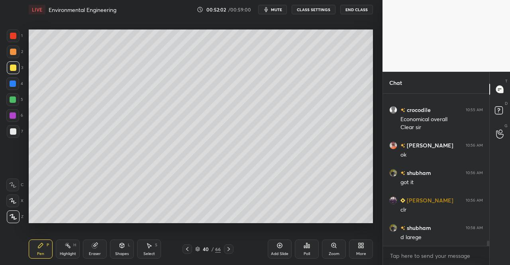
click at [151, 251] on div "Select S" at bounding box center [149, 249] width 24 height 19
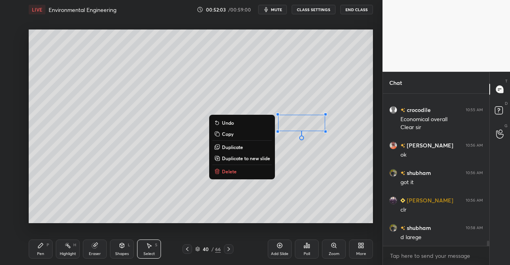
click at [254, 172] on button "Delete" at bounding box center [241, 172] width 59 height 10
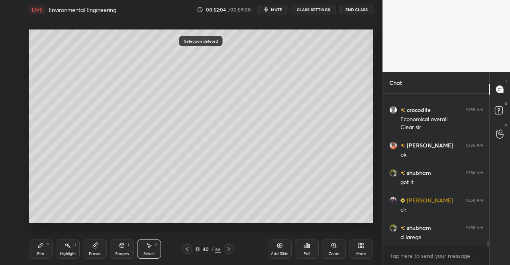
click at [39, 253] on div "Pen" at bounding box center [40, 254] width 7 height 4
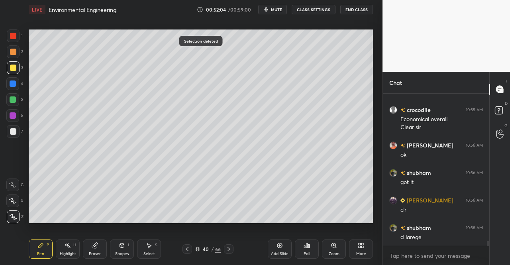
click at [48, 248] on div "Pen P" at bounding box center [41, 249] width 24 height 19
click at [93, 244] on icon at bounding box center [94, 245] width 5 height 5
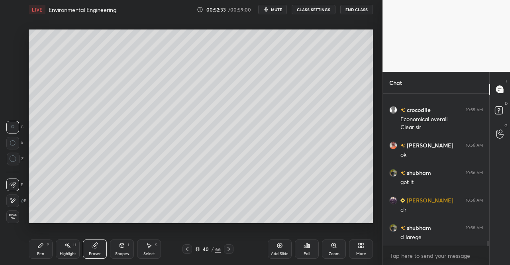
click at [50, 244] on div "Pen P" at bounding box center [41, 249] width 24 height 19
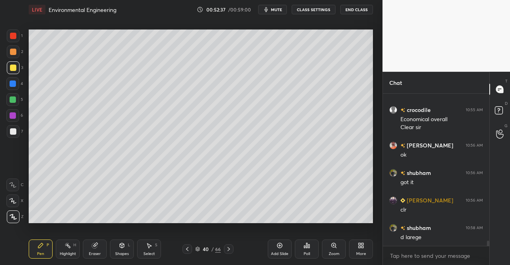
click at [94, 249] on div "Eraser" at bounding box center [95, 249] width 24 height 19
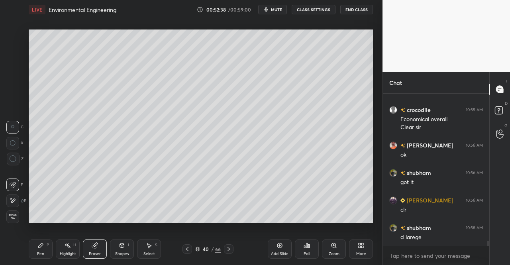
click at [53, 254] on div "Pen P Highlight H Eraser Shapes L Select S" at bounding box center [89, 249] width 120 height 19
click at [40, 252] on div "Pen" at bounding box center [40, 254] width 7 height 4
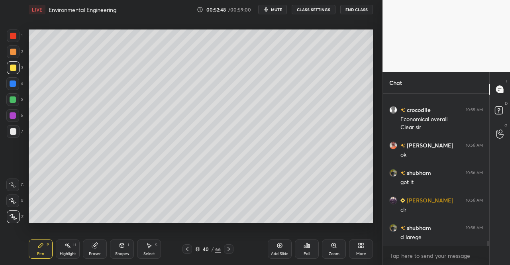
click at [191, 249] on div at bounding box center [188, 249] width 10 height 10
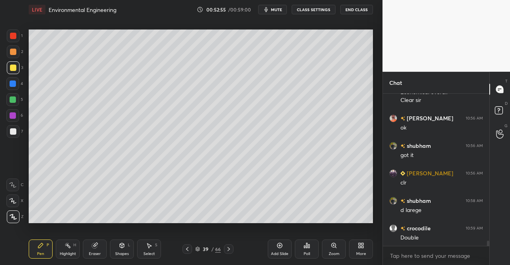
scroll to position [4271, 0]
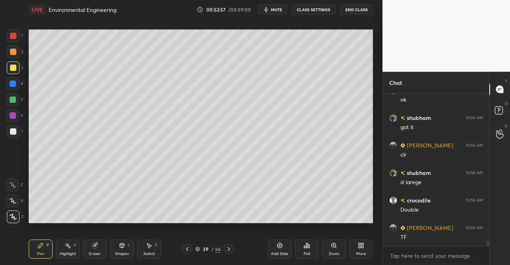
click at [375, 199] on div "Setting up your live class Poll for secs No correct answer Start poll" at bounding box center [201, 126] width 351 height 214
click at [149, 256] on div "Select" at bounding box center [149, 254] width 12 height 4
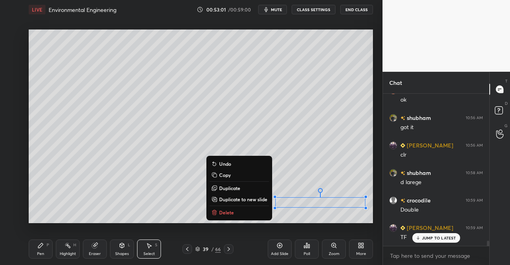
scroll to position [4298, 0]
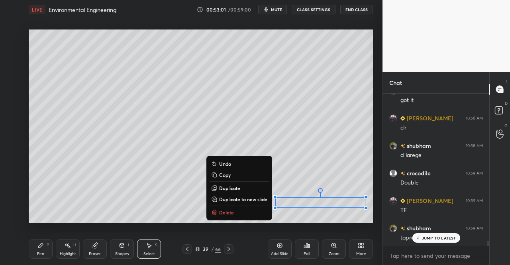
click at [353, 224] on div "0 ° Undo Copy Duplicate Duplicate to new slide Delete Setting up your live clas…" at bounding box center [201, 126] width 351 height 214
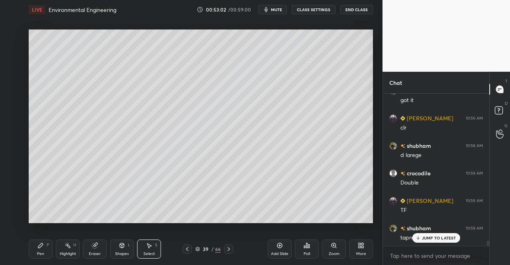
click at [94, 250] on div "Eraser" at bounding box center [95, 249] width 24 height 19
click at [43, 250] on div "Pen P" at bounding box center [41, 249] width 24 height 19
click at [48, 251] on div "Pen P" at bounding box center [41, 249] width 24 height 19
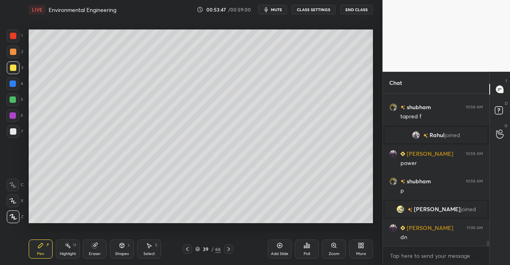
scroll to position [4447, 0]
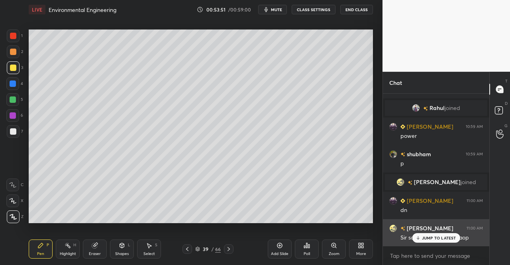
click at [426, 239] on p "JUMP TO LATEST" at bounding box center [439, 238] width 34 height 5
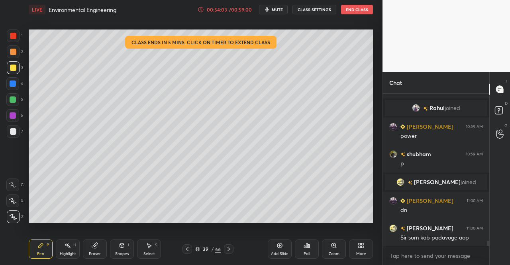
click at [230, 248] on icon at bounding box center [229, 249] width 6 height 6
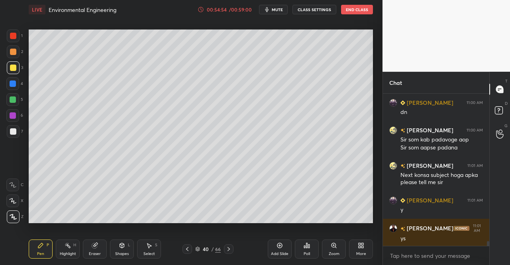
scroll to position [4572, 0]
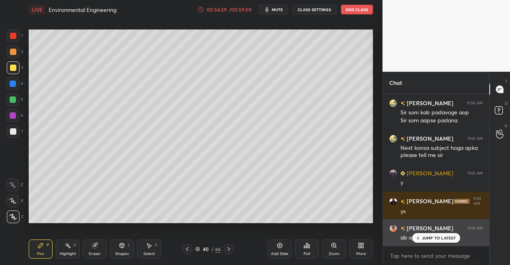
click at [447, 238] on p "JUMP TO LATEST" at bounding box center [439, 238] width 34 height 5
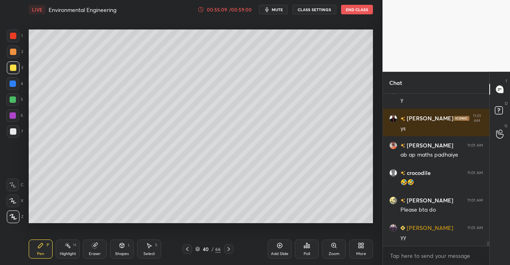
scroll to position [3, 2]
click at [183, 246] on div at bounding box center [188, 249] width 10 height 10
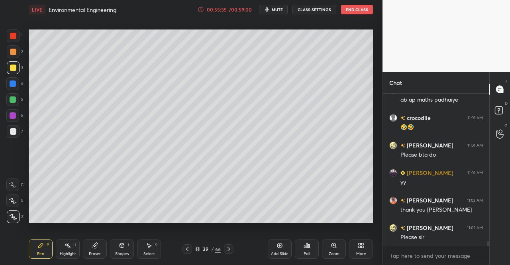
scroll to position [4737, 0]
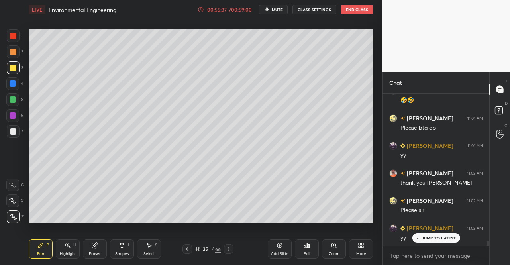
click at [434, 233] on div "JUMP TO LATEST" at bounding box center [436, 238] width 48 height 10
click at [231, 247] on icon at bounding box center [229, 249] width 6 height 6
click at [226, 248] on icon at bounding box center [229, 249] width 6 height 6
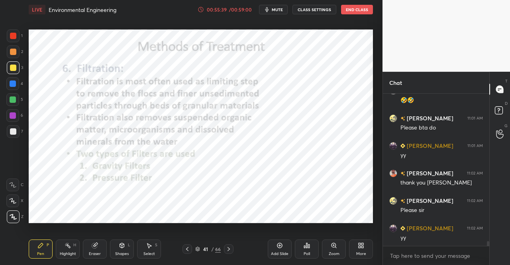
click at [186, 248] on icon at bounding box center [187, 249] width 6 height 6
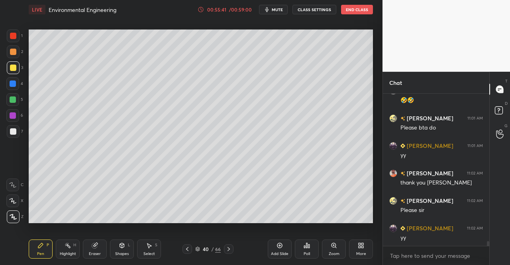
click at [31, 249] on div "Pen P" at bounding box center [41, 249] width 24 height 19
click at [277, 255] on div "Add Slide" at bounding box center [280, 254] width 18 height 4
click at [32, 252] on div "Pen P" at bounding box center [41, 249] width 24 height 19
click at [35, 231] on div "Setting up your live class Poll for secs No correct answer Start poll" at bounding box center [201, 126] width 351 height 214
click at [99, 248] on div "Eraser" at bounding box center [95, 249] width 24 height 19
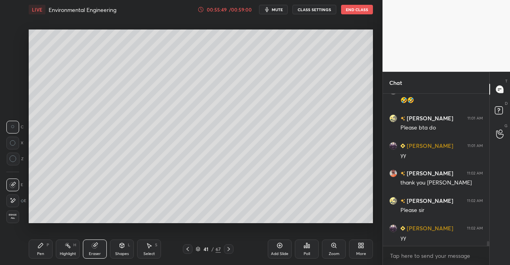
click at [29, 250] on div "Pen P" at bounding box center [41, 249] width 24 height 19
click at [37, 253] on div "Pen P" at bounding box center [41, 249] width 24 height 19
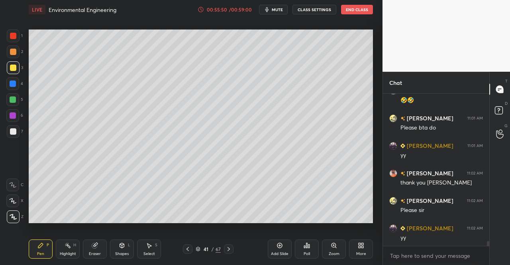
scroll to position [4765, 0]
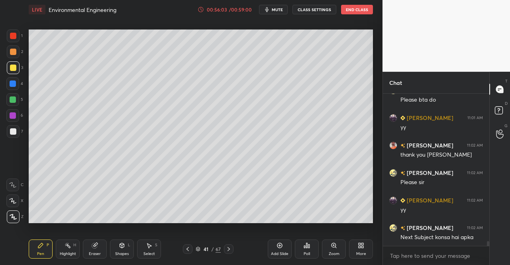
click at [96, 248] on icon at bounding box center [95, 245] width 6 height 6
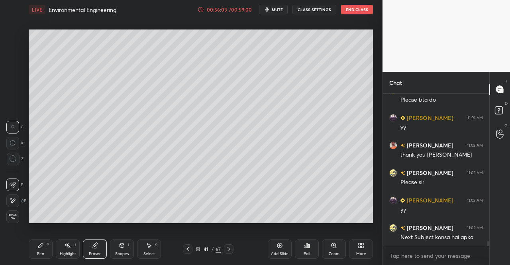
click at [92, 237] on div "Pen P Highlight H Eraser Shapes L Select S 41 / 67 Add Slide Poll Zoom More" at bounding box center [201, 249] width 344 height 32
click at [39, 256] on div "Pen" at bounding box center [40, 254] width 7 height 4
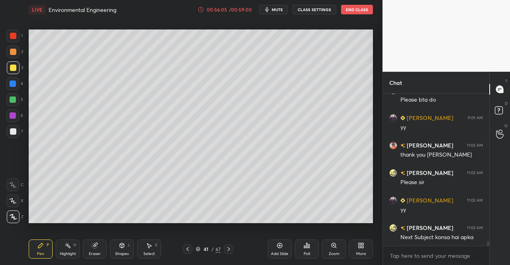
click at [40, 250] on div "Pen P" at bounding box center [41, 249] width 24 height 19
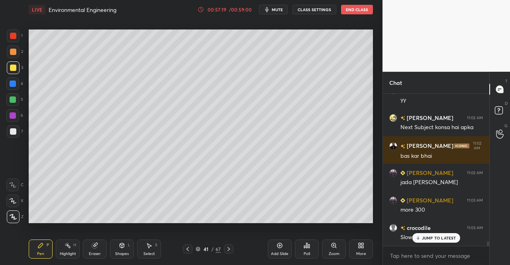
scroll to position [4902, 0]
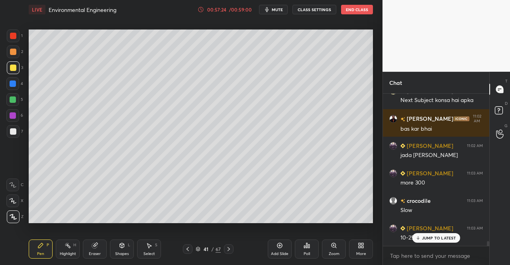
click at [94, 249] on div "Eraser" at bounding box center [95, 249] width 24 height 19
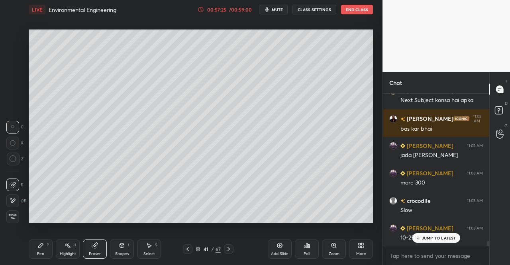
click at [34, 252] on div "Pen P" at bounding box center [41, 249] width 24 height 19
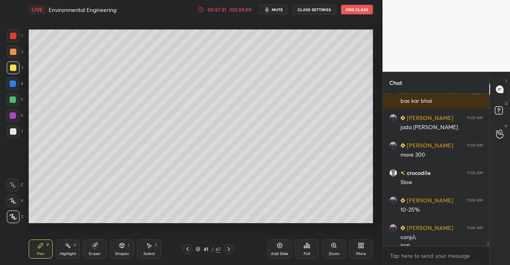
scroll to position [4938, 0]
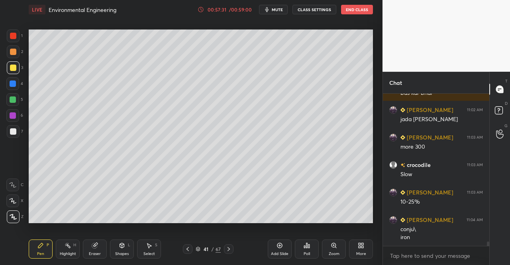
click at [98, 253] on div "Eraser" at bounding box center [95, 254] width 12 height 4
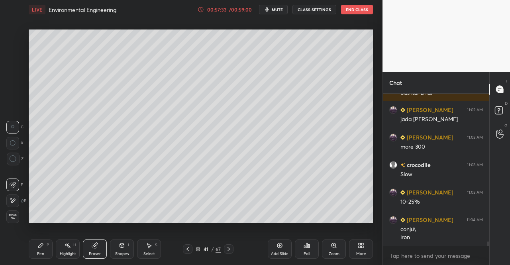
scroll to position [4965, 0]
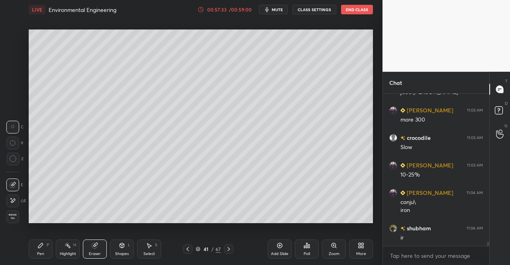
click at [48, 247] on div "P" at bounding box center [48, 245] width 2 height 4
click at [45, 231] on div "Setting up your live class Poll for secs No correct answer Start poll" at bounding box center [201, 126] width 351 height 214
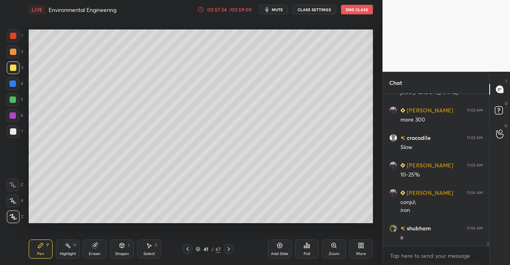
scroll to position [4993, 0]
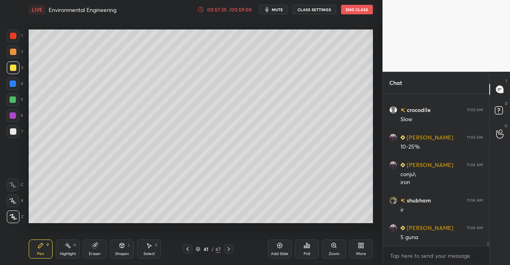
click at [91, 257] on div "Eraser" at bounding box center [95, 249] width 24 height 19
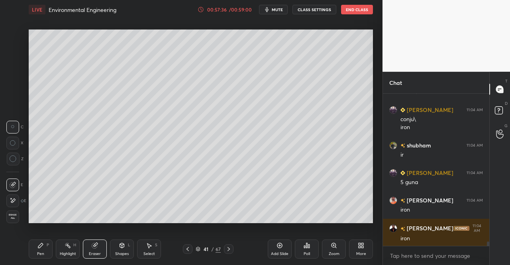
scroll to position [5075, 0]
click at [45, 244] on div "Pen P" at bounding box center [41, 249] width 24 height 19
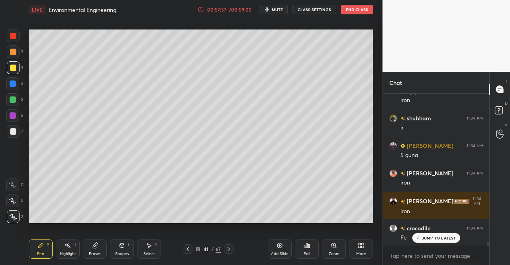
click at [41, 240] on div "Pen P" at bounding box center [41, 249] width 24 height 19
click at [438, 240] on p "JUMP TO LATEST" at bounding box center [439, 238] width 34 height 5
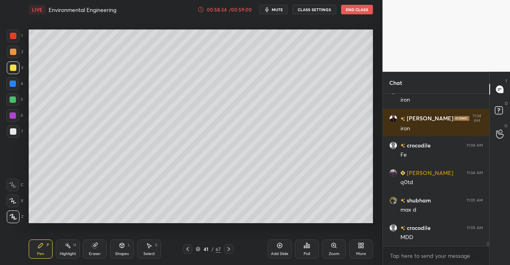
scroll to position [5185, 0]
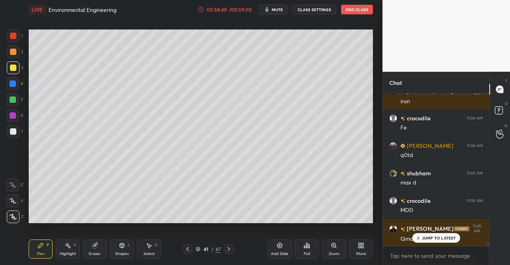
click at [123, 252] on div "Shapes" at bounding box center [122, 254] width 14 height 4
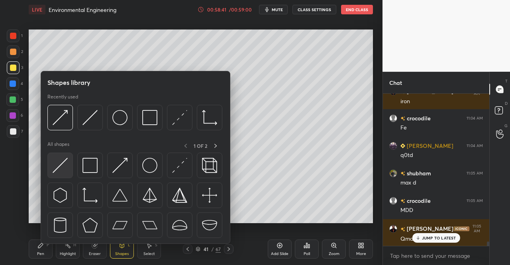
click at [53, 165] on img at bounding box center [60, 165] width 15 height 15
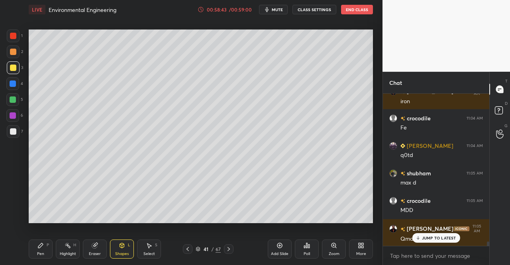
click at [116, 248] on div "Shapes L" at bounding box center [122, 249] width 24 height 19
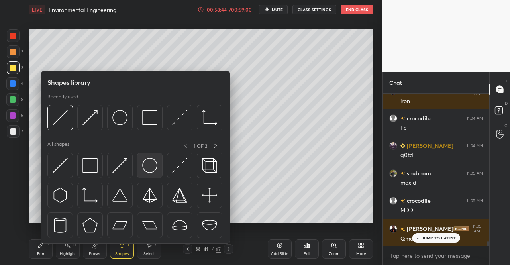
click at [149, 169] on img at bounding box center [149, 165] width 15 height 15
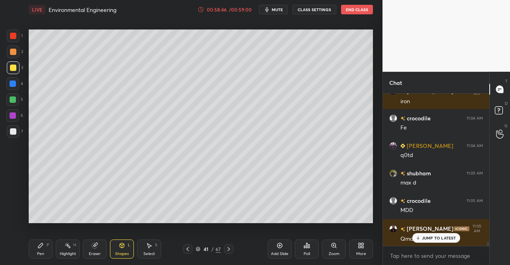
click at [125, 244] on div "Shapes L" at bounding box center [122, 249] width 24 height 19
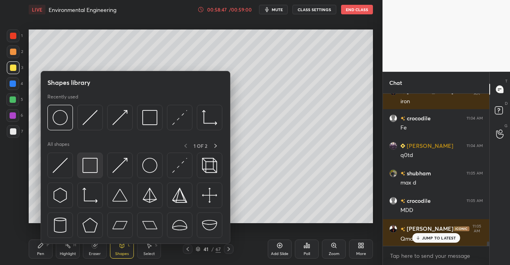
click at [86, 167] on img at bounding box center [90, 165] width 15 height 15
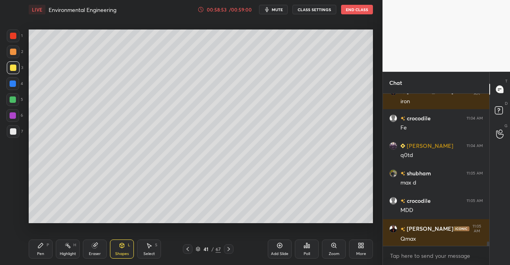
scroll to position [5213, 0]
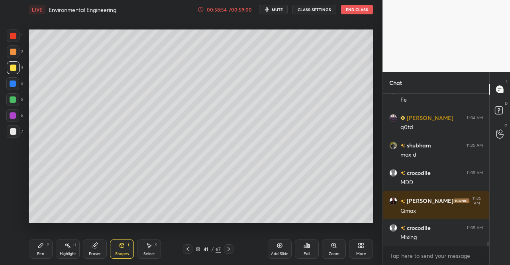
click at [119, 248] on icon at bounding box center [122, 245] width 6 height 6
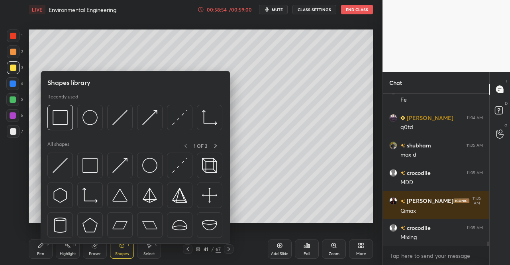
click at [123, 243] on div "Shapes library Recently used All shapes 1 OF 2" at bounding box center [136, 157] width 190 height 173
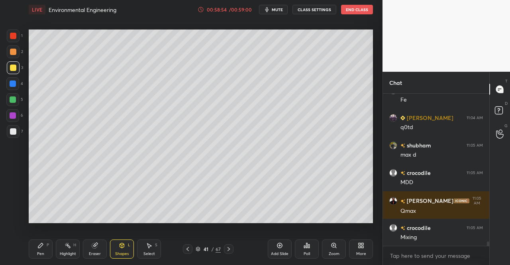
click at [40, 246] on icon at bounding box center [40, 245] width 5 height 5
click at [51, 249] on div "Pen P" at bounding box center [41, 249] width 24 height 19
click at [36, 248] on div "Pen P" at bounding box center [41, 249] width 24 height 19
click at [48, 247] on div "P" at bounding box center [48, 245] width 2 height 4
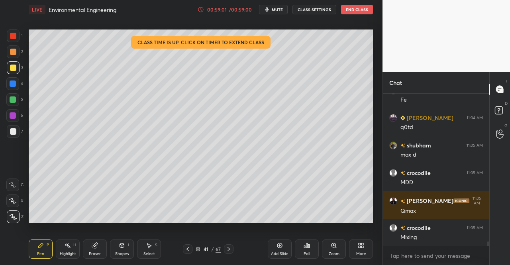
click at [123, 246] on icon at bounding box center [122, 245] width 4 height 5
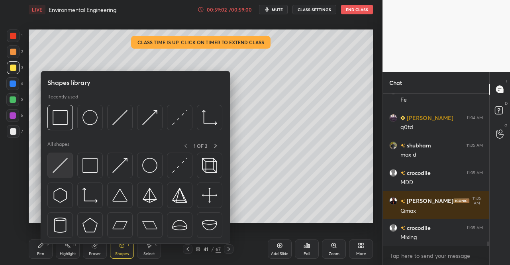
click at [65, 168] on img at bounding box center [60, 165] width 15 height 15
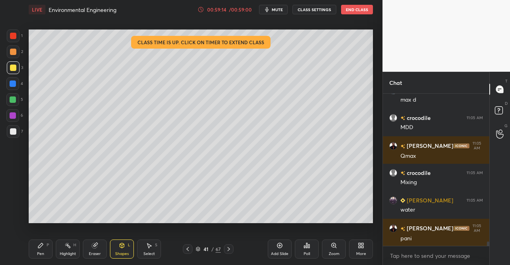
scroll to position [5295, 0]
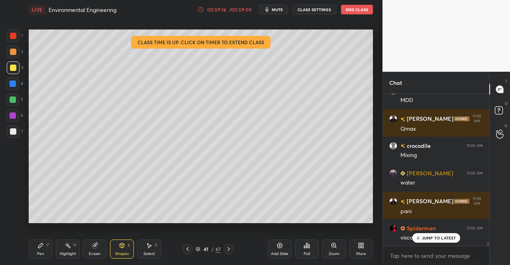
click at [38, 246] on icon at bounding box center [40, 245] width 6 height 6
click at [37, 246] on div "Pen P" at bounding box center [41, 249] width 24 height 19
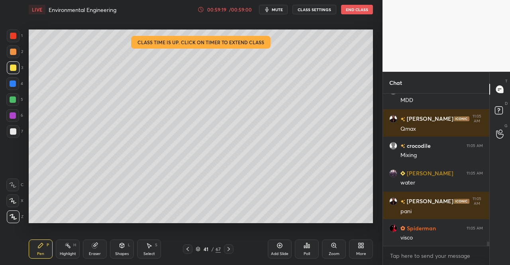
scroll to position [5323, 0]
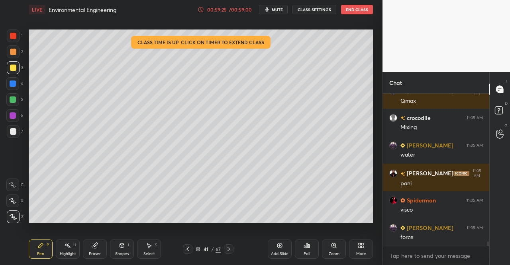
click at [126, 248] on div "Shapes L" at bounding box center [122, 249] width 24 height 19
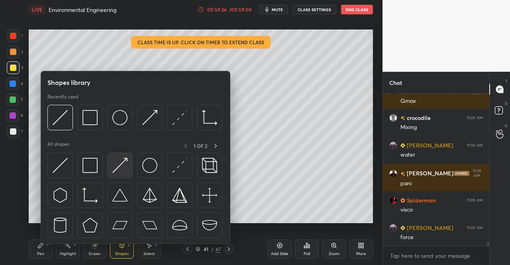
click at [126, 168] on img at bounding box center [119, 165] width 15 height 15
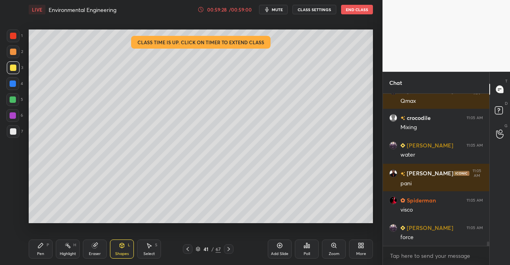
click at [43, 250] on div "Pen P" at bounding box center [41, 249] width 24 height 19
click at [51, 243] on div "Pen P" at bounding box center [41, 249] width 24 height 19
click at [102, 249] on div "Eraser" at bounding box center [95, 249] width 24 height 19
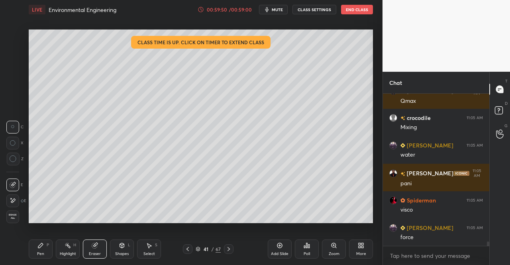
click at [39, 256] on div "Pen" at bounding box center [40, 254] width 7 height 4
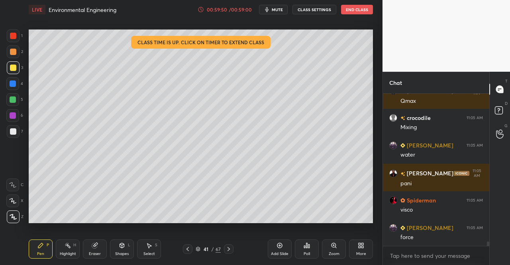
click at [43, 254] on div "Pen" at bounding box center [40, 254] width 7 height 4
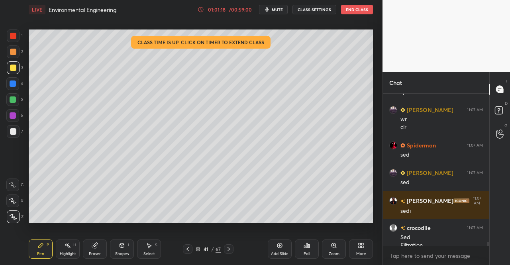
scroll to position [5504, 0]
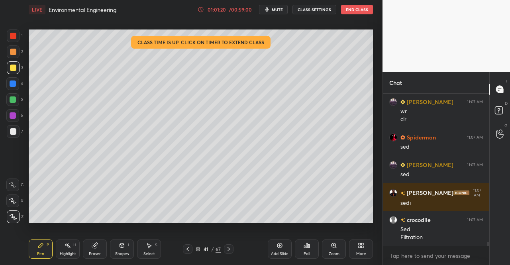
click at [275, 250] on div "Add Slide" at bounding box center [280, 249] width 24 height 19
click at [98, 249] on div "Eraser" at bounding box center [95, 249] width 24 height 19
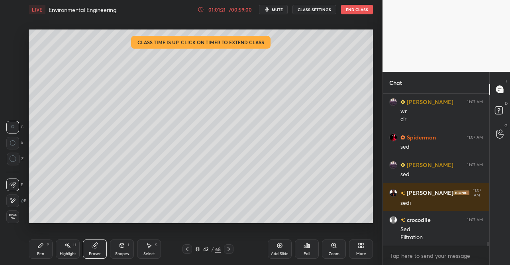
click at [119, 248] on icon at bounding box center [122, 245] width 6 height 6
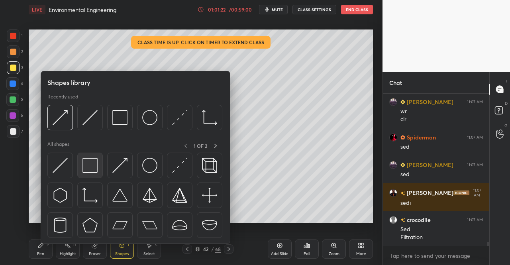
click at [96, 171] on img at bounding box center [90, 165] width 15 height 15
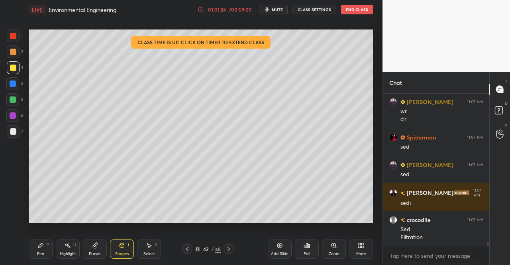
click at [140, 243] on div "Select S" at bounding box center [149, 249] width 24 height 19
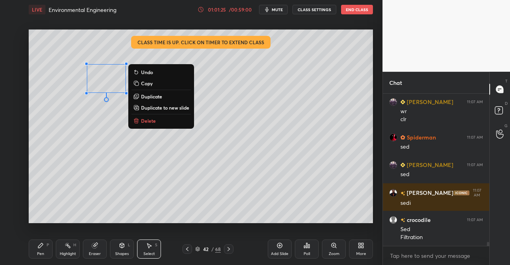
click at [153, 96] on p "Duplicate" at bounding box center [151, 96] width 21 height 6
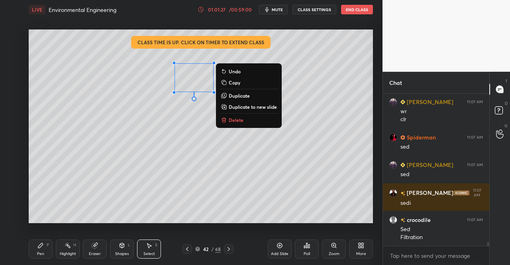
click at [238, 95] on p "Duplicate" at bounding box center [239, 95] width 21 height 6
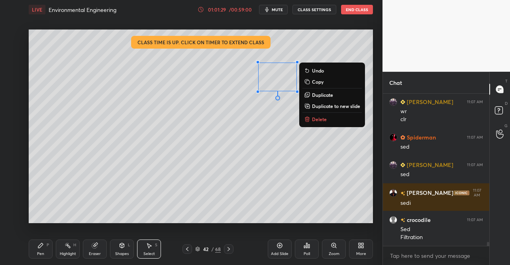
click at [119, 248] on icon at bounding box center [122, 245] width 6 height 6
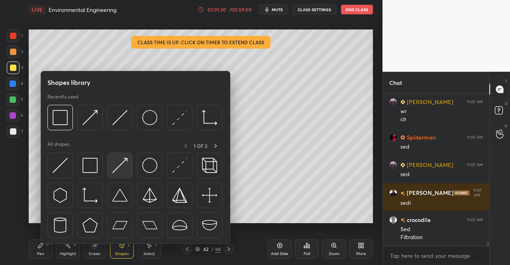
click at [125, 169] on img at bounding box center [119, 165] width 15 height 15
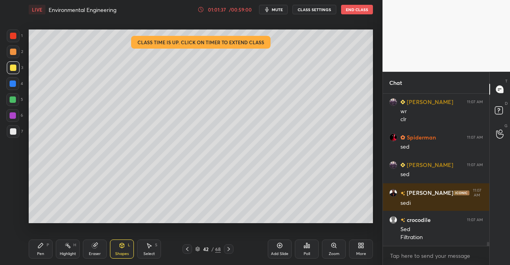
click at [46, 248] on div "Pen P" at bounding box center [41, 249] width 24 height 19
click at [43, 238] on div "Pen P Highlight H Eraser Shapes L Select S 42 / 68 Add Slide Poll Zoom More" at bounding box center [201, 249] width 344 height 32
click at [126, 247] on div "Shapes L" at bounding box center [122, 249] width 24 height 19
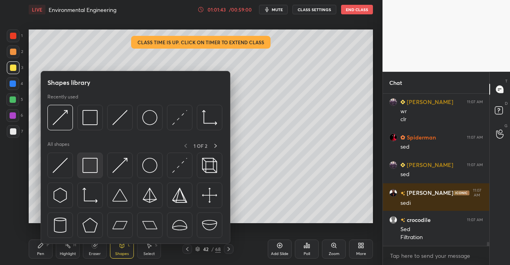
click at [98, 165] on div at bounding box center [90, 166] width 26 height 26
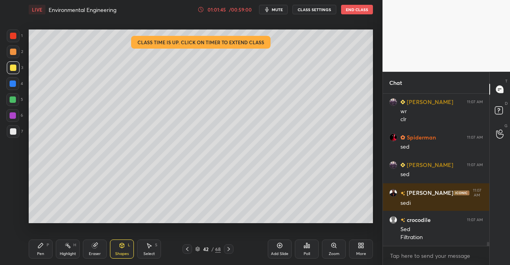
click at [89, 252] on div "Eraser" at bounding box center [95, 254] width 12 height 4
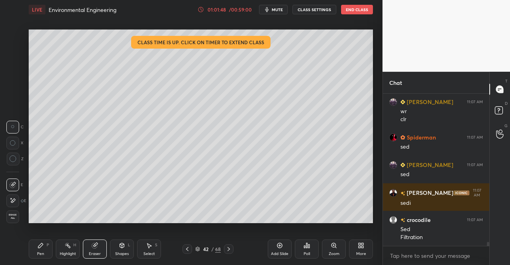
click at [133, 255] on div "Shapes L" at bounding box center [122, 249] width 24 height 19
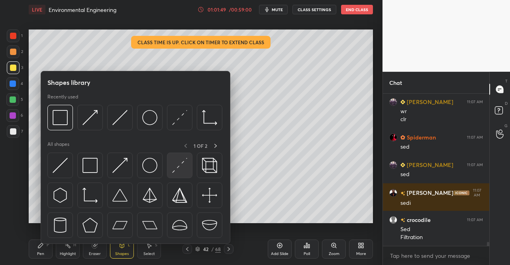
click at [180, 159] on img at bounding box center [179, 165] width 15 height 15
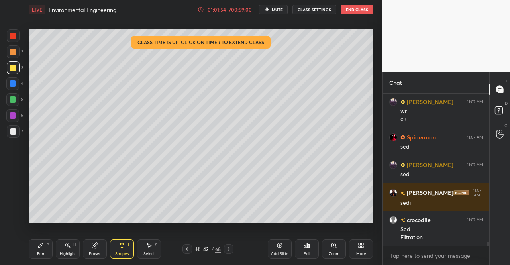
click at [102, 248] on div "Eraser" at bounding box center [95, 249] width 24 height 19
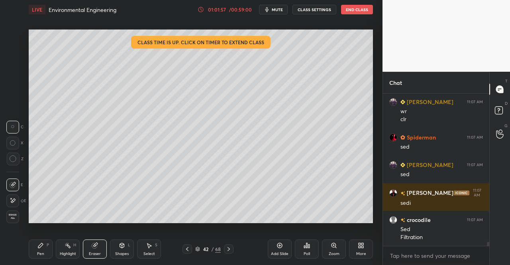
click at [120, 246] on icon at bounding box center [122, 245] width 4 height 5
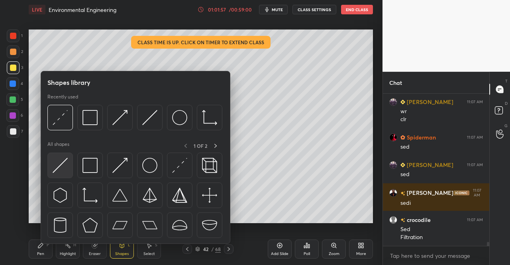
click at [58, 173] on img at bounding box center [60, 165] width 15 height 15
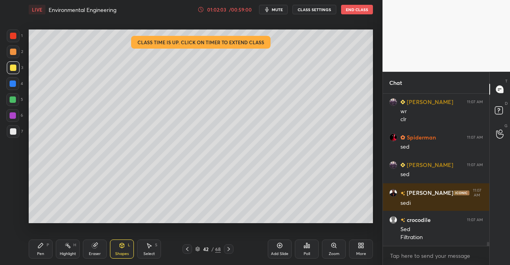
click at [126, 248] on div "Shapes L" at bounding box center [122, 249] width 24 height 19
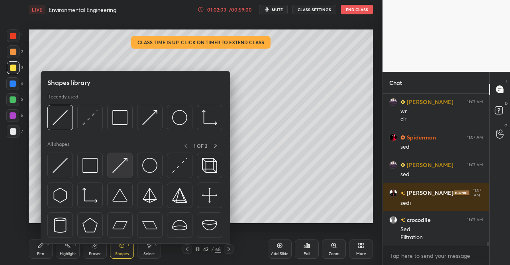
click at [124, 165] on img at bounding box center [119, 165] width 15 height 15
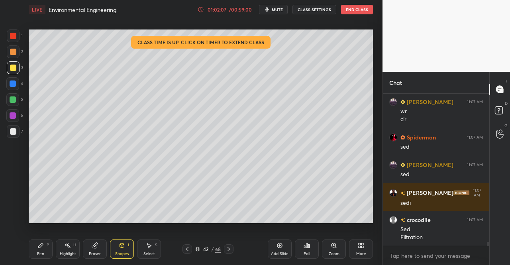
click at [44, 253] on div "Pen" at bounding box center [40, 254] width 7 height 4
click at [49, 246] on div "P" at bounding box center [48, 245] width 2 height 4
click at [104, 252] on div "Eraser" at bounding box center [95, 249] width 24 height 19
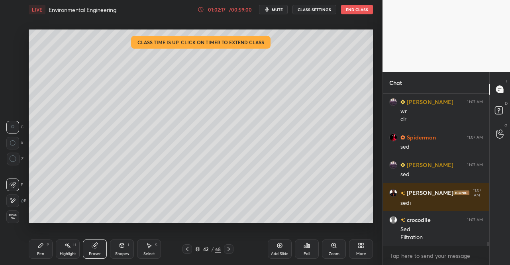
click at [42, 249] on icon at bounding box center [40, 245] width 6 height 6
click at [40, 248] on icon at bounding box center [40, 245] width 6 height 6
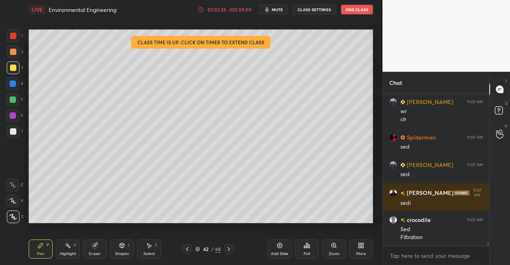
scroll to position [3, 2]
click at [281, 8] on span "mute" at bounding box center [277, 10] width 11 height 6
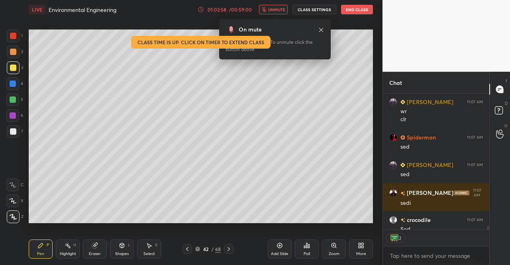
scroll to position [5548, 0]
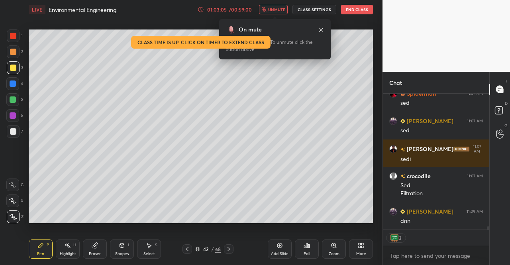
click at [277, 12] on button "unmute" at bounding box center [273, 10] width 29 height 10
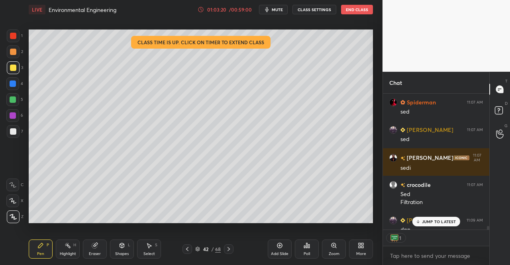
scroll to position [3, 2]
click at [439, 220] on p "JUMP TO LATEST" at bounding box center [439, 221] width 34 height 5
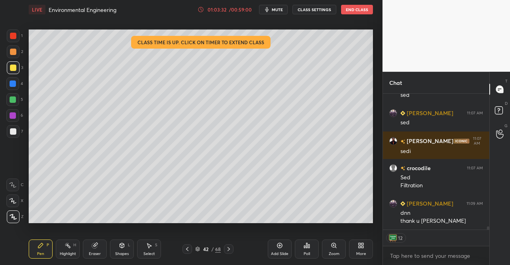
click at [283, 10] on span "mute" at bounding box center [277, 10] width 11 height 6
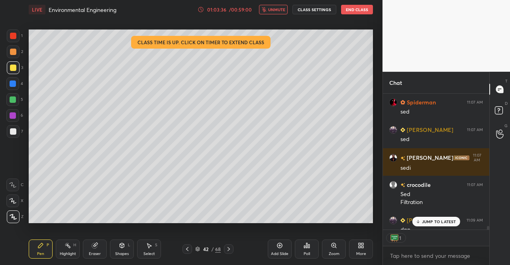
scroll to position [3, 2]
click at [360, 9] on button "End Class" at bounding box center [357, 10] width 32 height 10
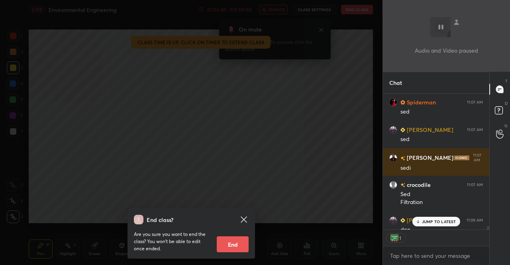
click at [244, 243] on button "End" at bounding box center [233, 244] width 32 height 16
type textarea "x"
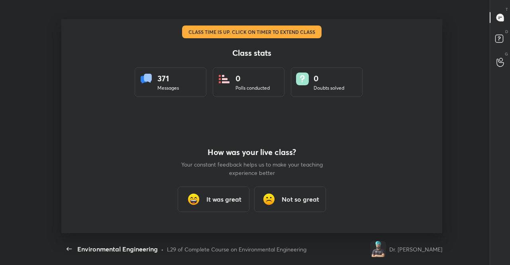
scroll to position [0, 0]
